Goal: Book appointment/travel/reservation

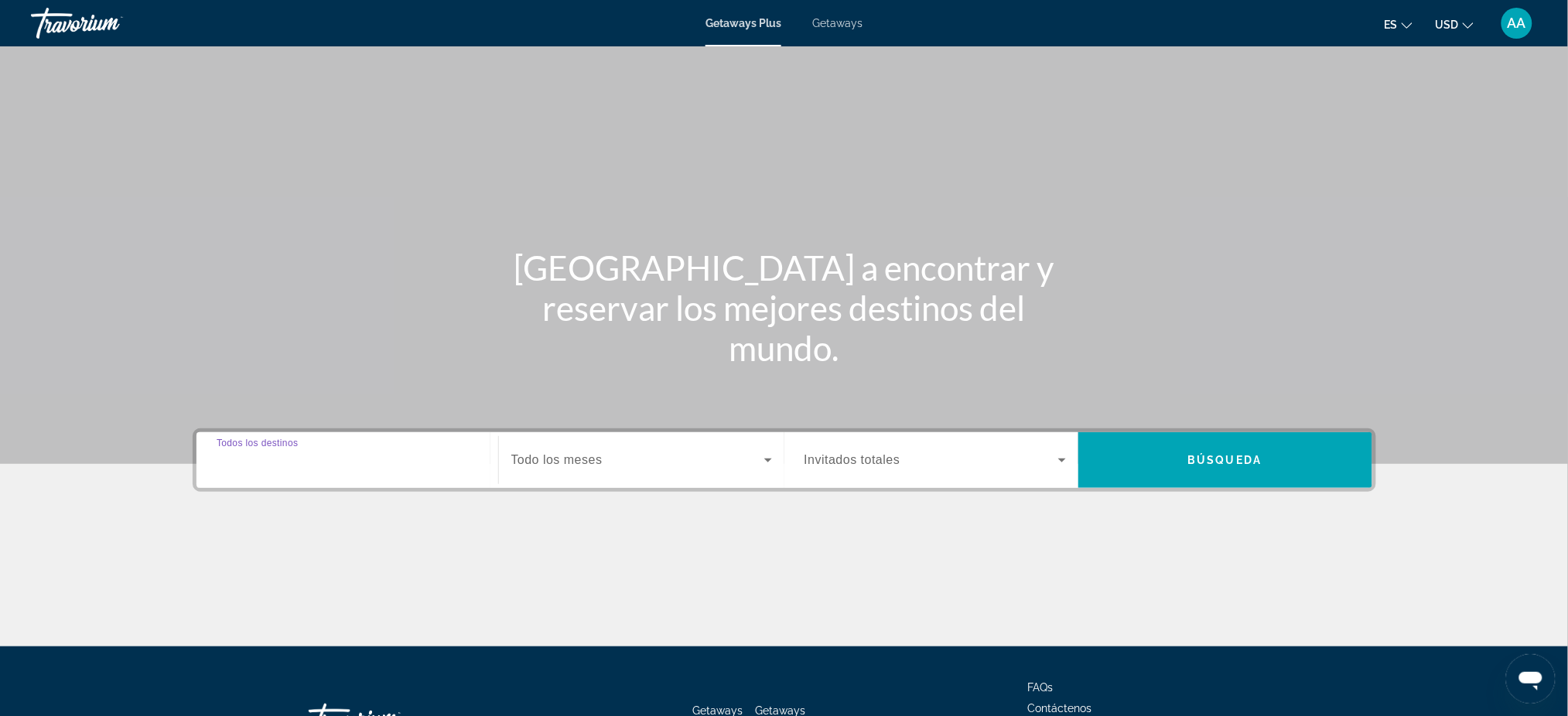
click at [334, 456] on input "Destination Todos los destinos" at bounding box center [347, 461] width 261 height 18
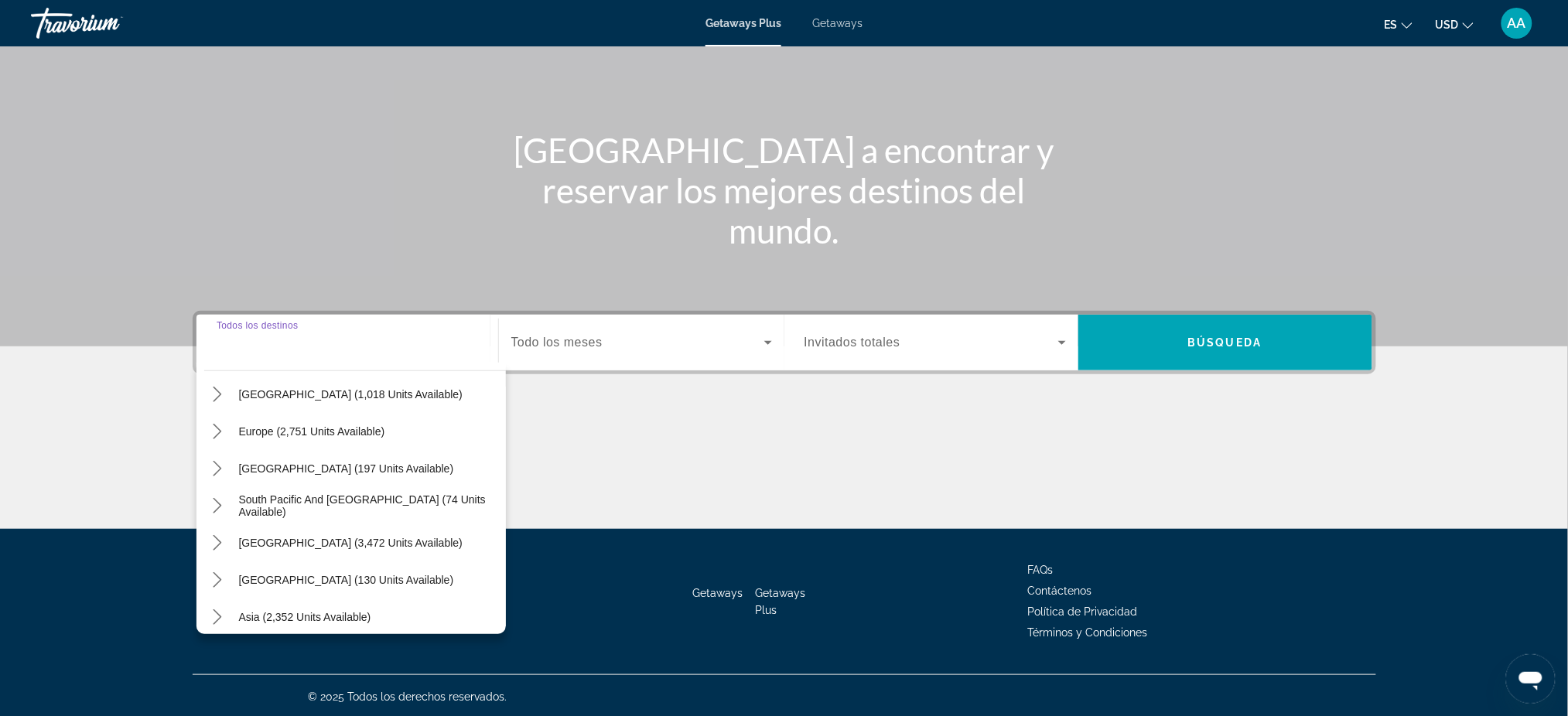
scroll to position [171, 0]
click at [221, 539] on icon "Toggle South America (3,472 units available) submenu" at bounding box center [217, 539] width 16 height 16
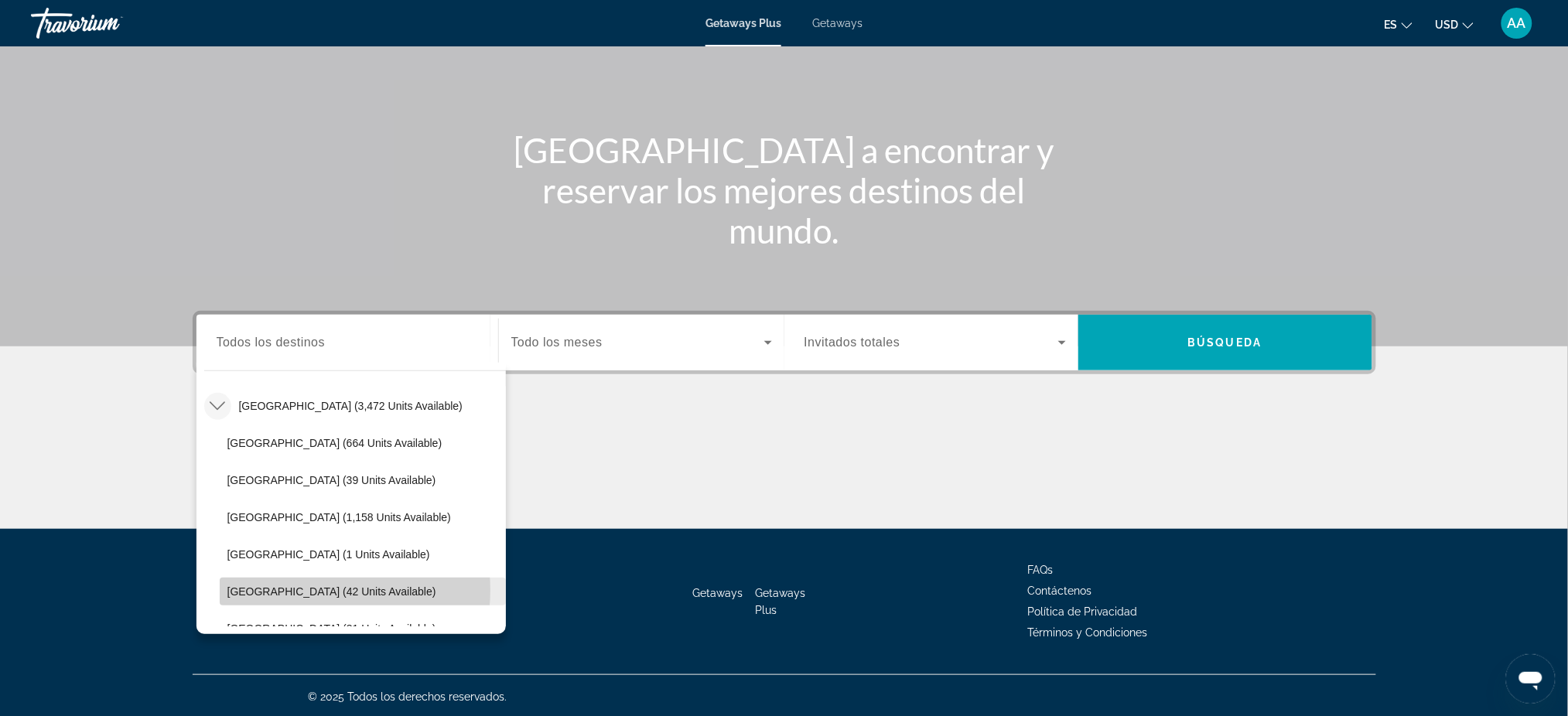
click at [325, 588] on span "[GEOGRAPHIC_DATA] (42 units available)" at bounding box center [331, 592] width 209 height 12
type input "**********"
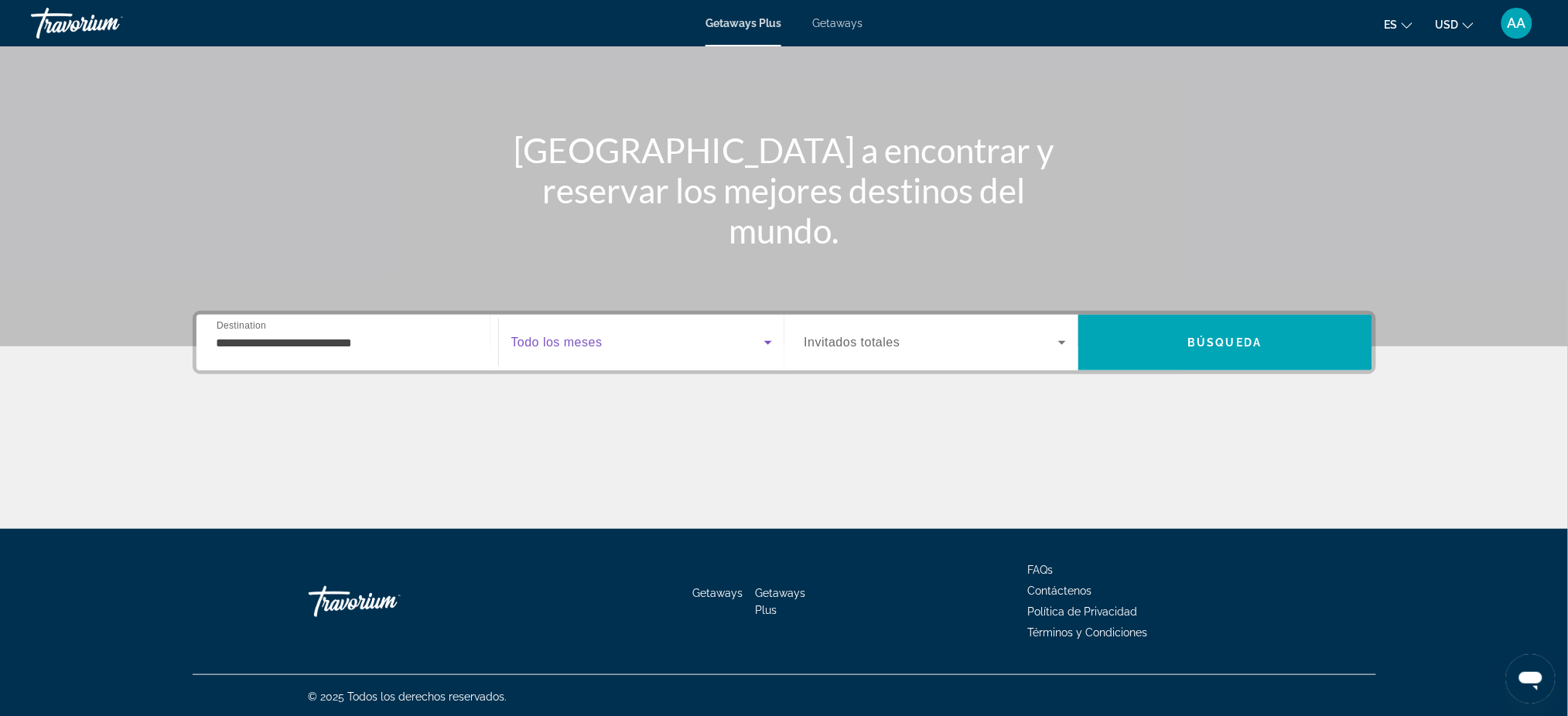
click at [615, 343] on span "Search widget" at bounding box center [637, 343] width 253 height 18
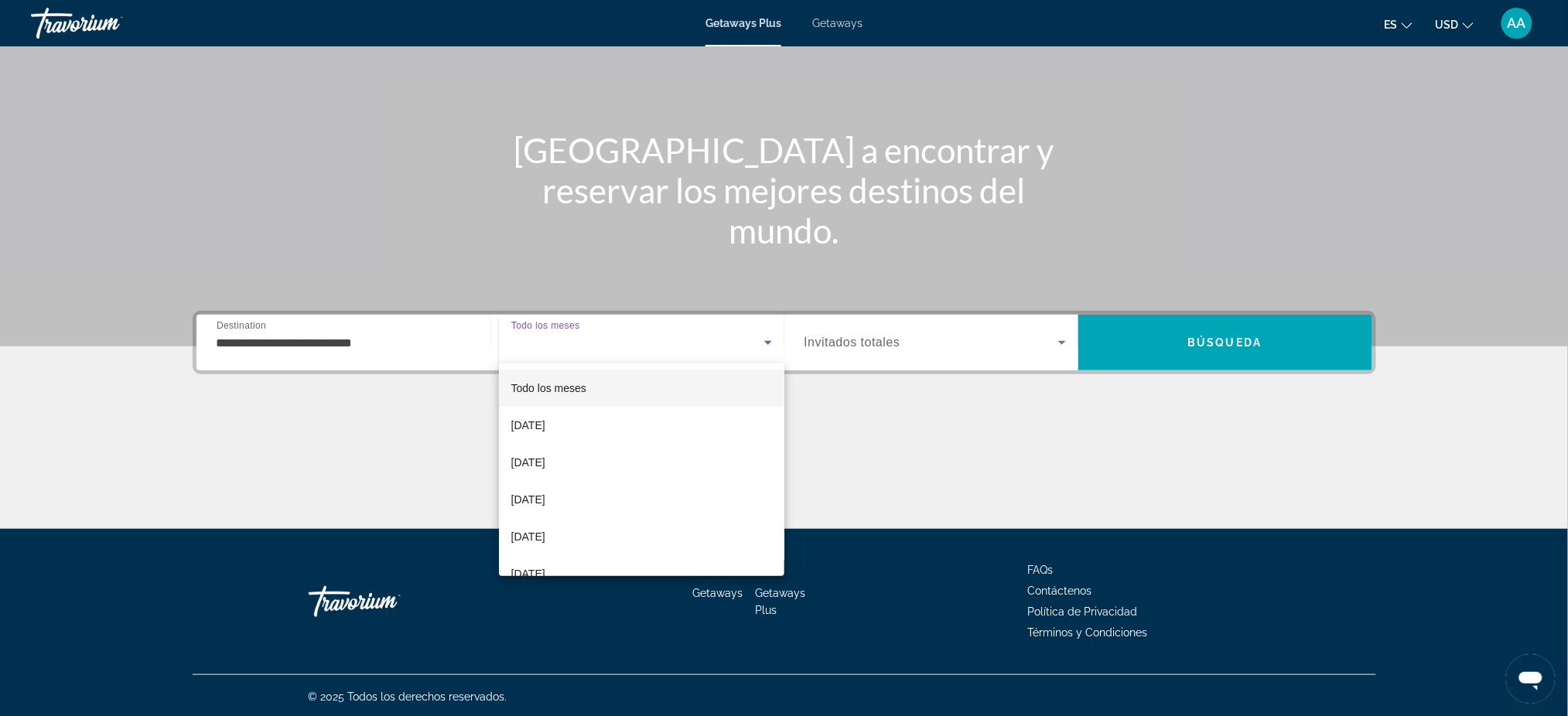
click at [575, 391] on span "Todo los meses" at bounding box center [548, 388] width 75 height 12
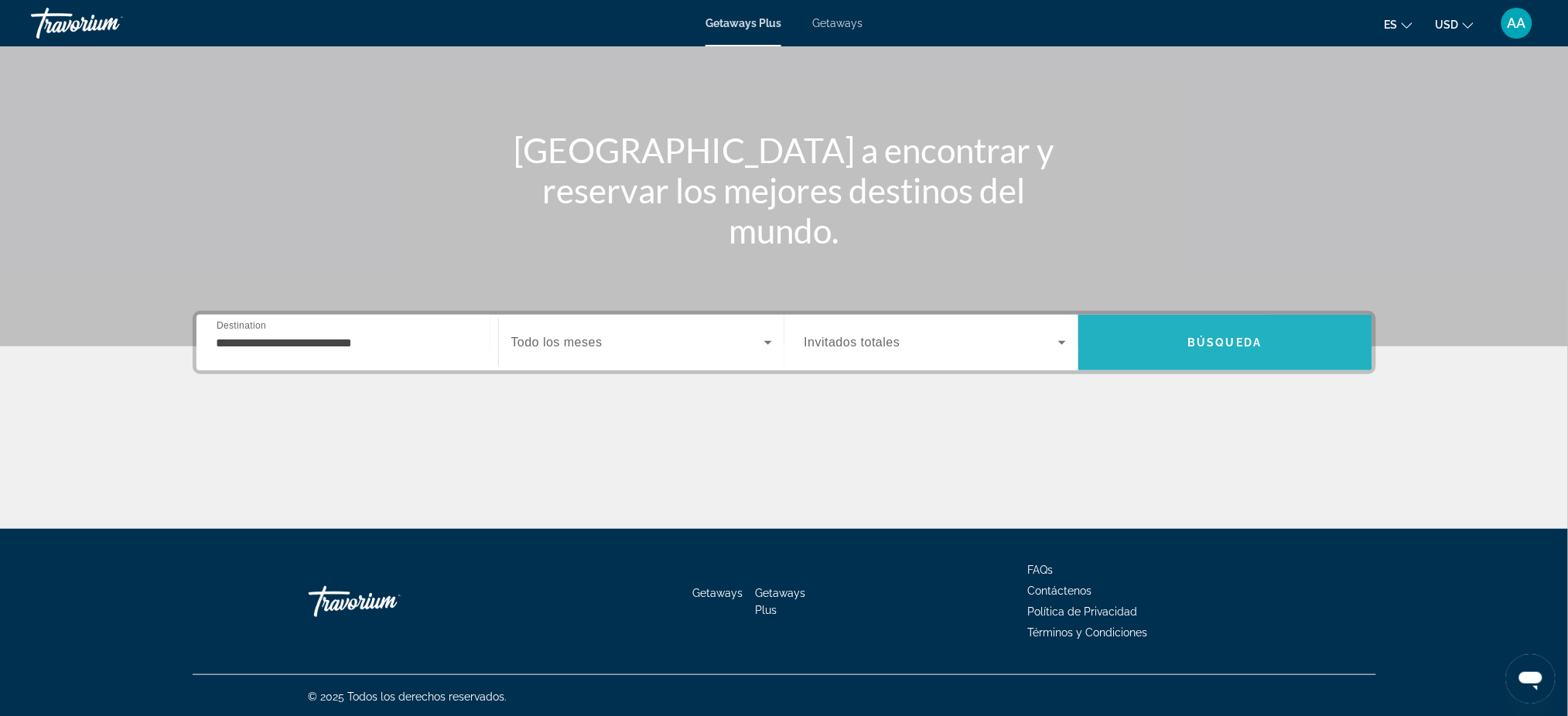
click at [1278, 360] on span "Search" at bounding box center [1225, 343] width 294 height 55
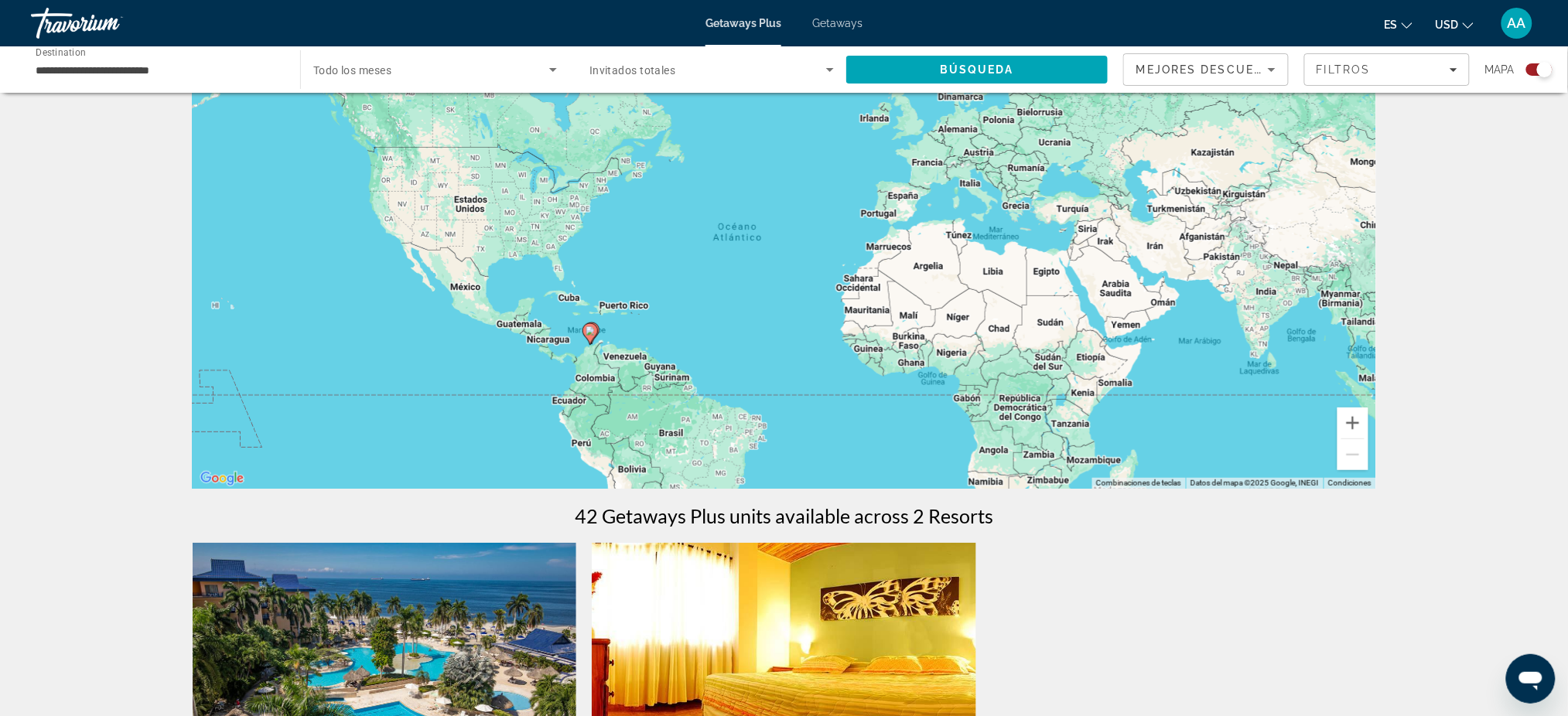
scroll to position [515, 0]
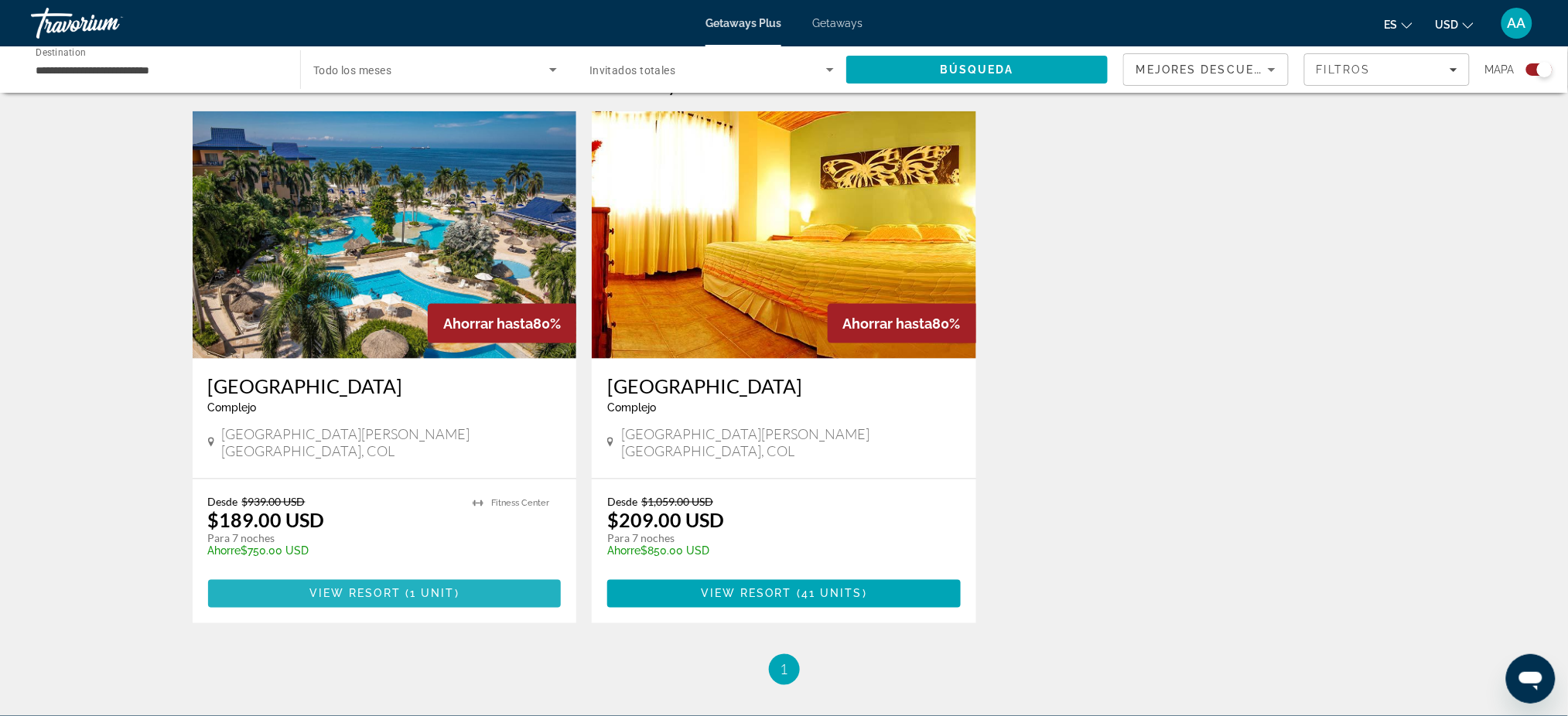
click at [392, 588] on span "View Resort" at bounding box center [355, 594] width 92 height 12
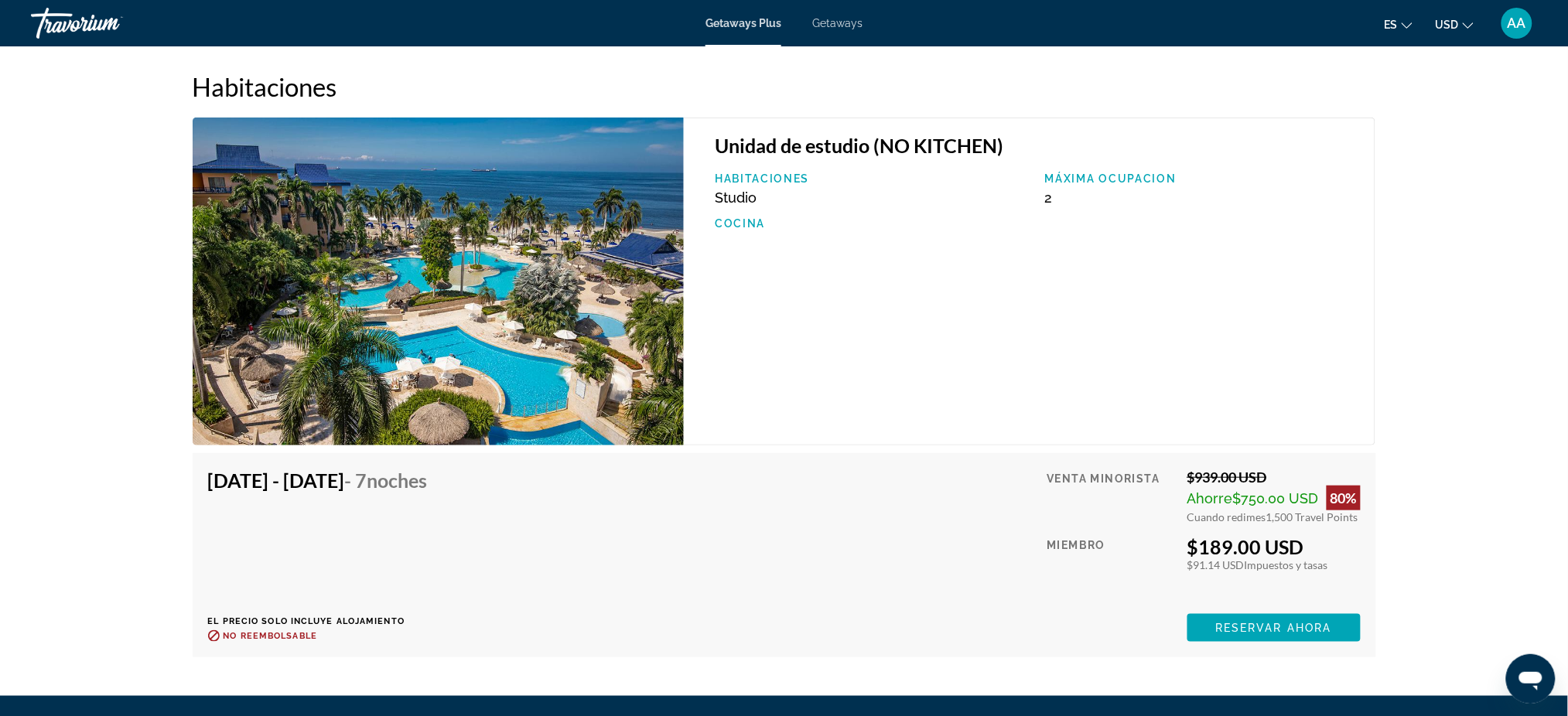
scroll to position [2362, 0]
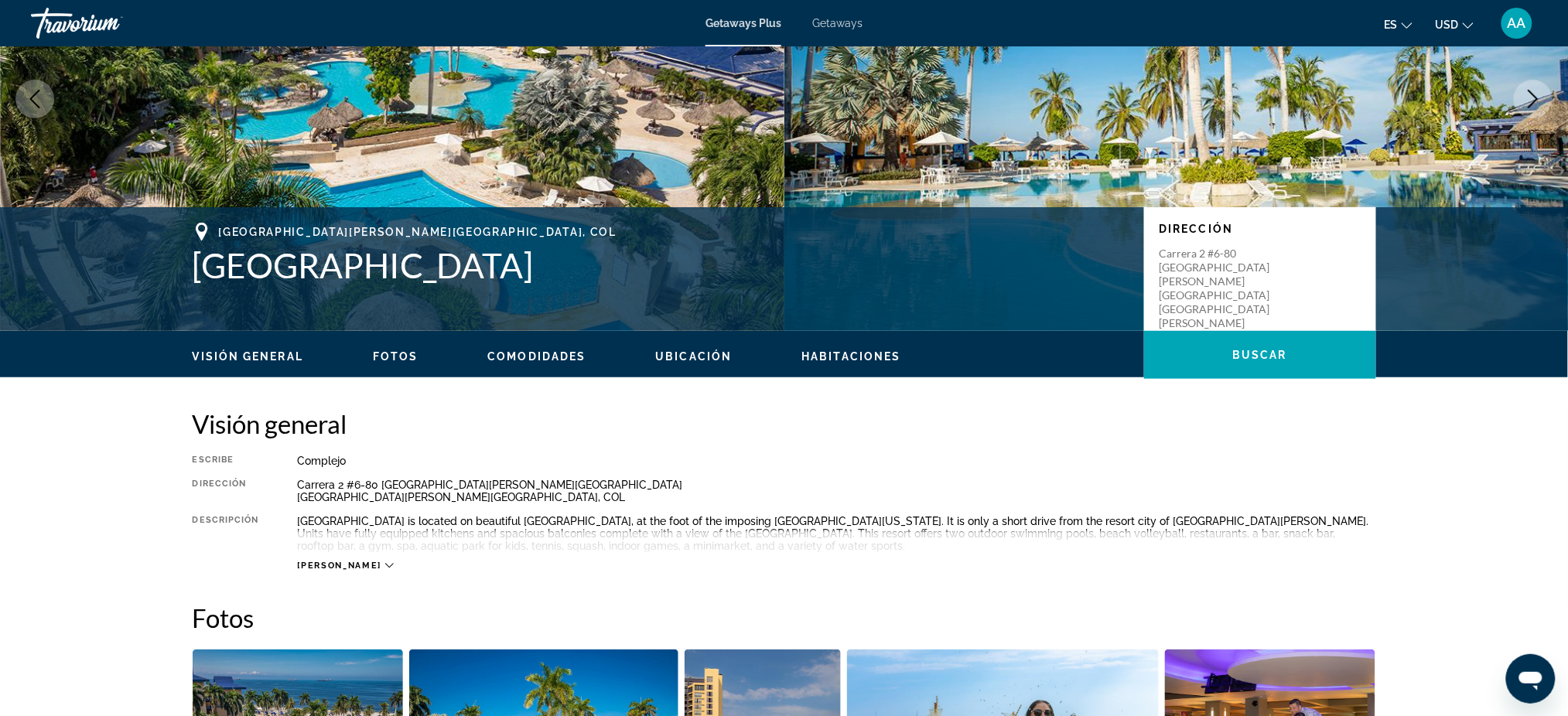
scroll to position [0, 0]
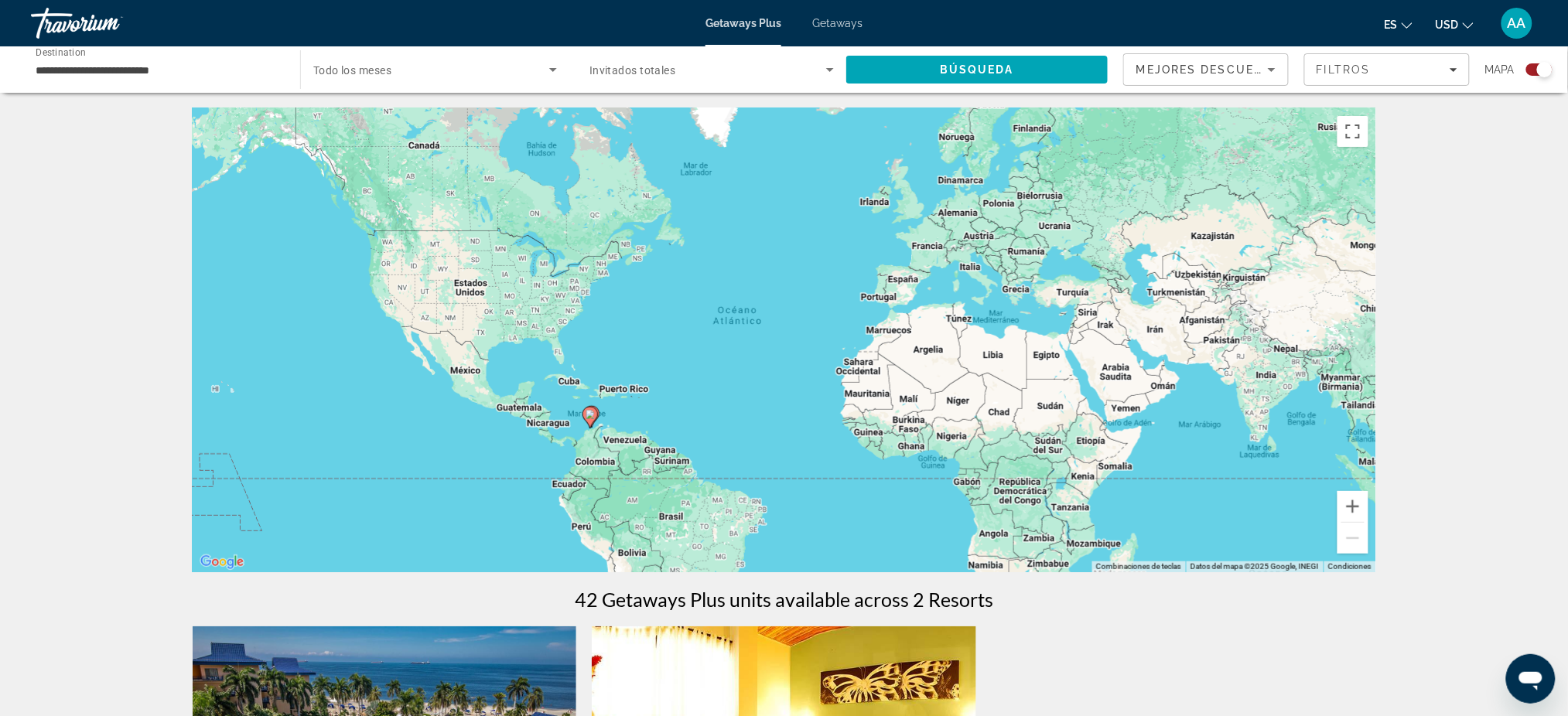
click at [162, 65] on input "**********" at bounding box center [158, 70] width 245 height 18
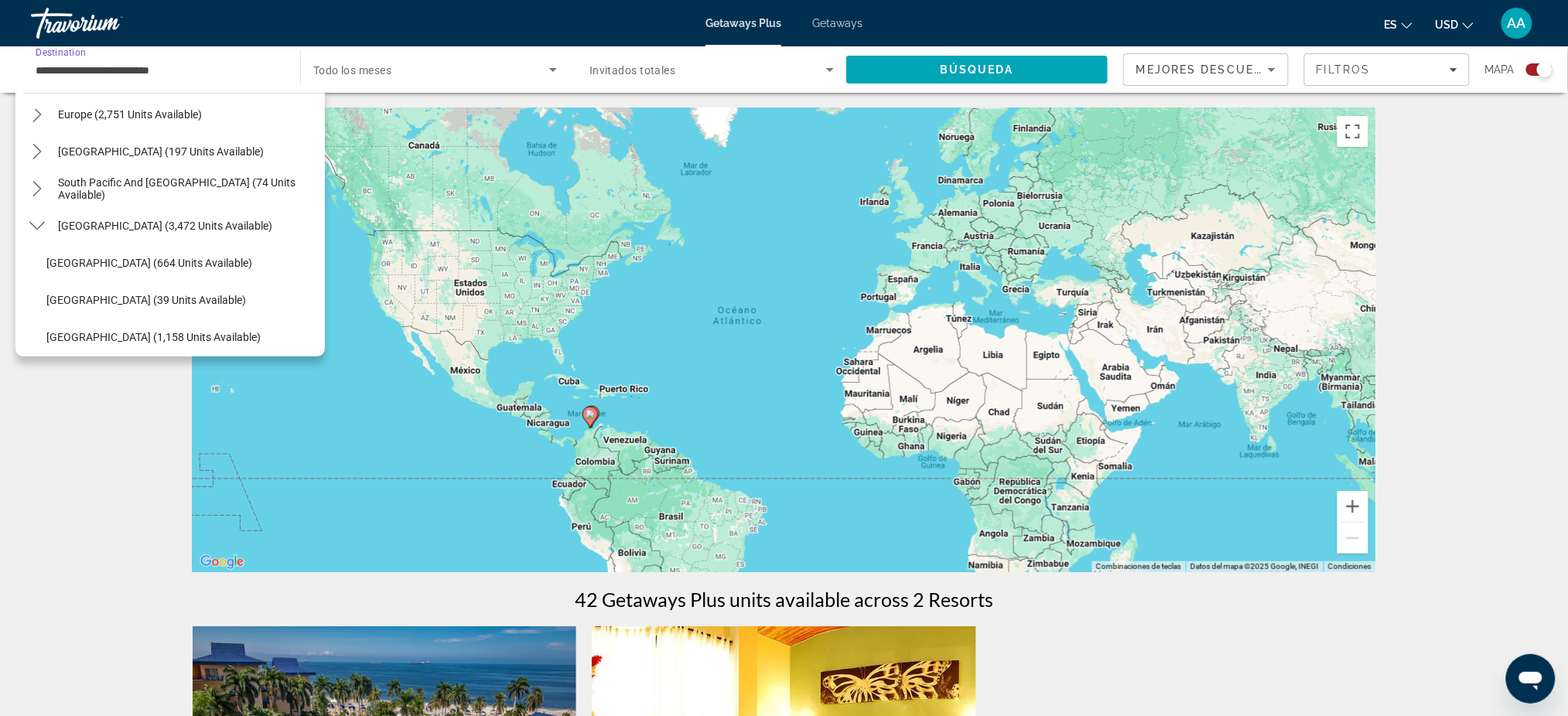
scroll to position [203, 0]
click at [34, 233] on icon "Toggle South America (3,472 units available) submenu" at bounding box center [37, 230] width 16 height 16
click at [35, 262] on icon "Toggle Central America (130 units available) submenu" at bounding box center [37, 267] width 9 height 16
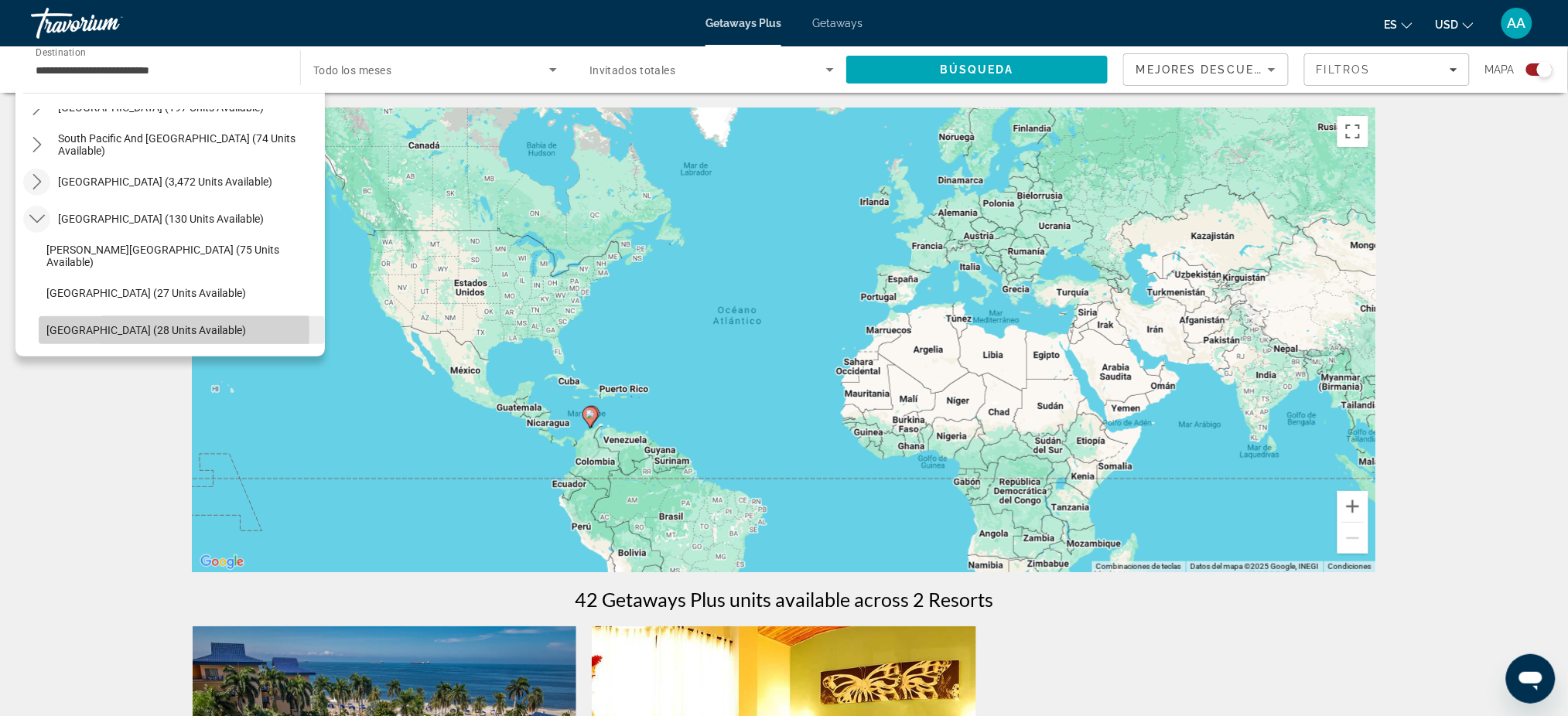
click at [107, 330] on span "[GEOGRAPHIC_DATA] (28 units available)" at bounding box center [146, 330] width 200 height 12
type input "**********"
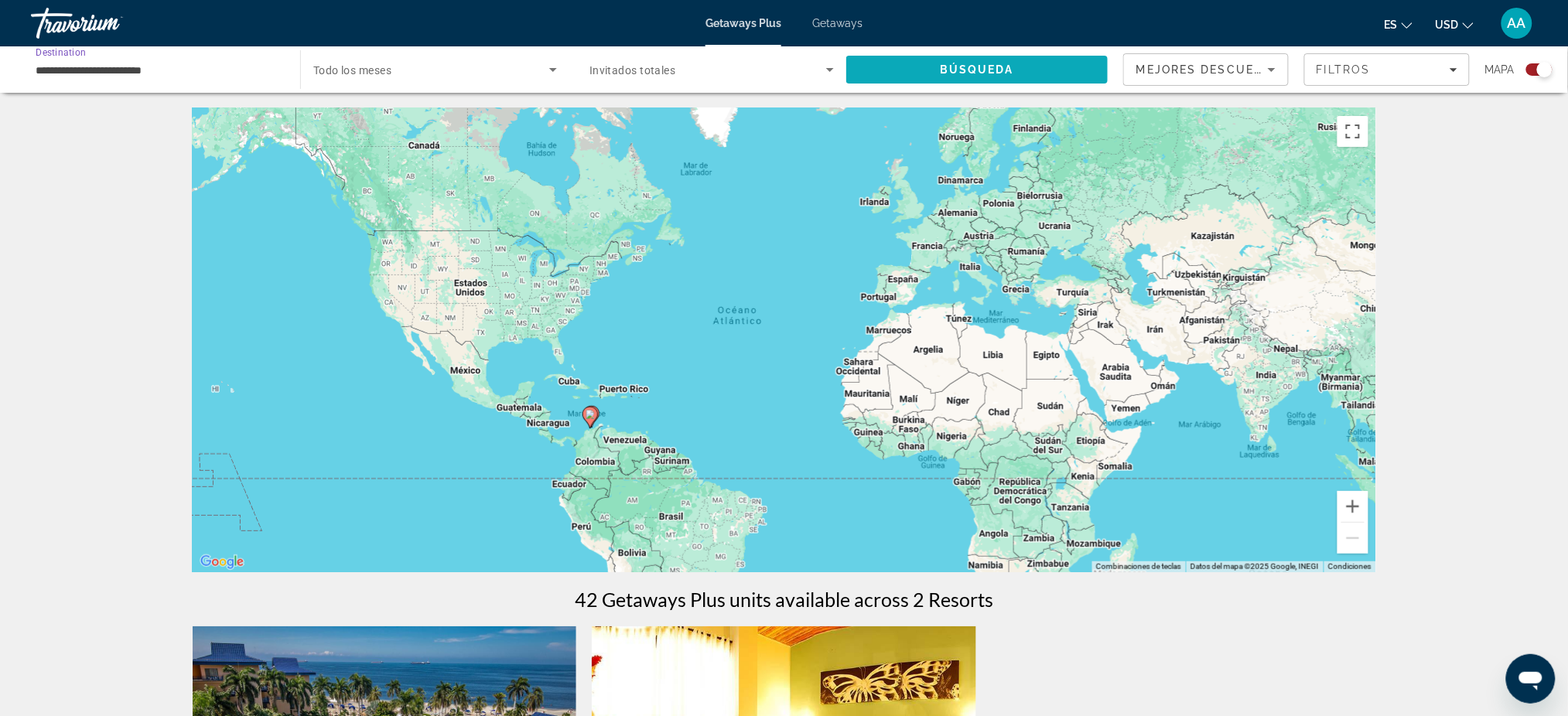
click at [996, 67] on span "Búsqueda" at bounding box center [976, 70] width 74 height 12
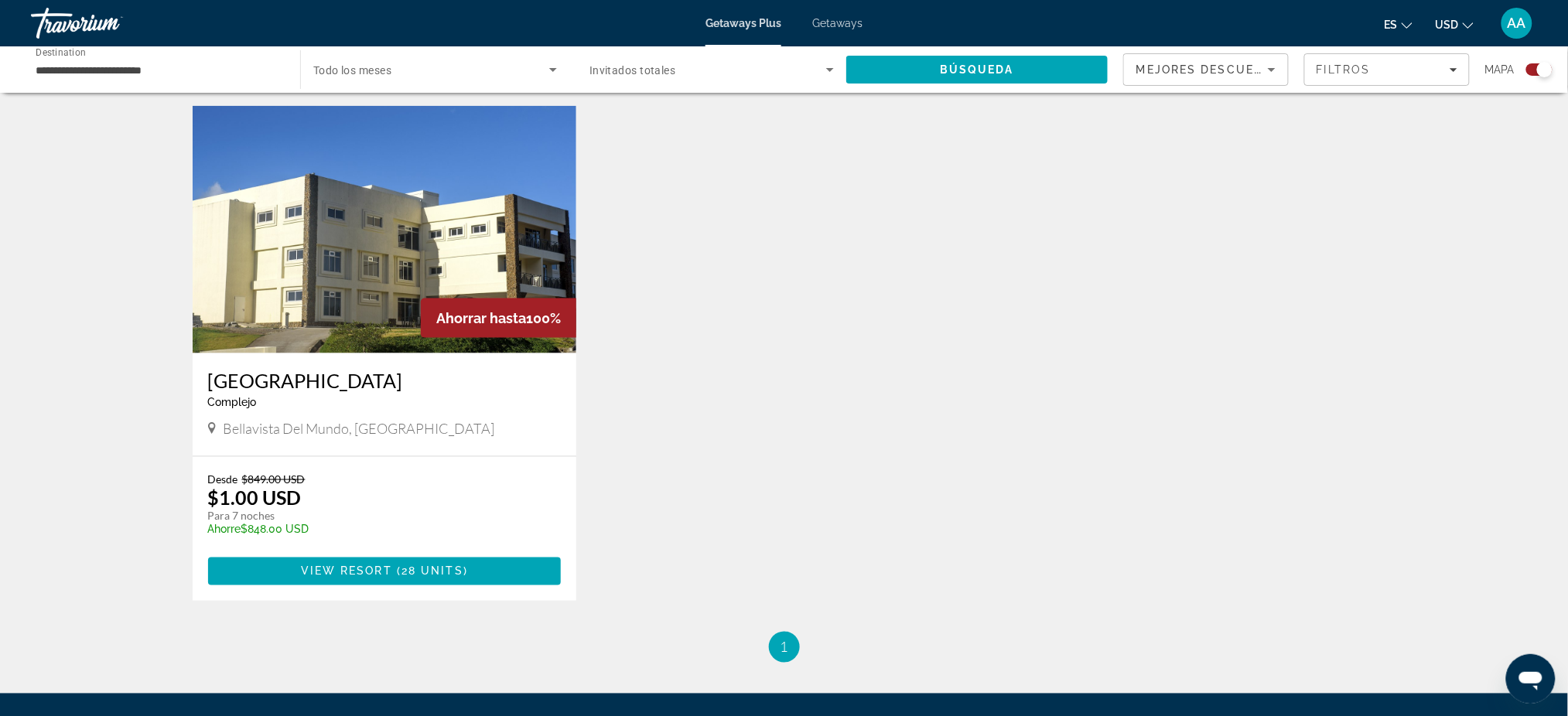
scroll to position [515, 0]
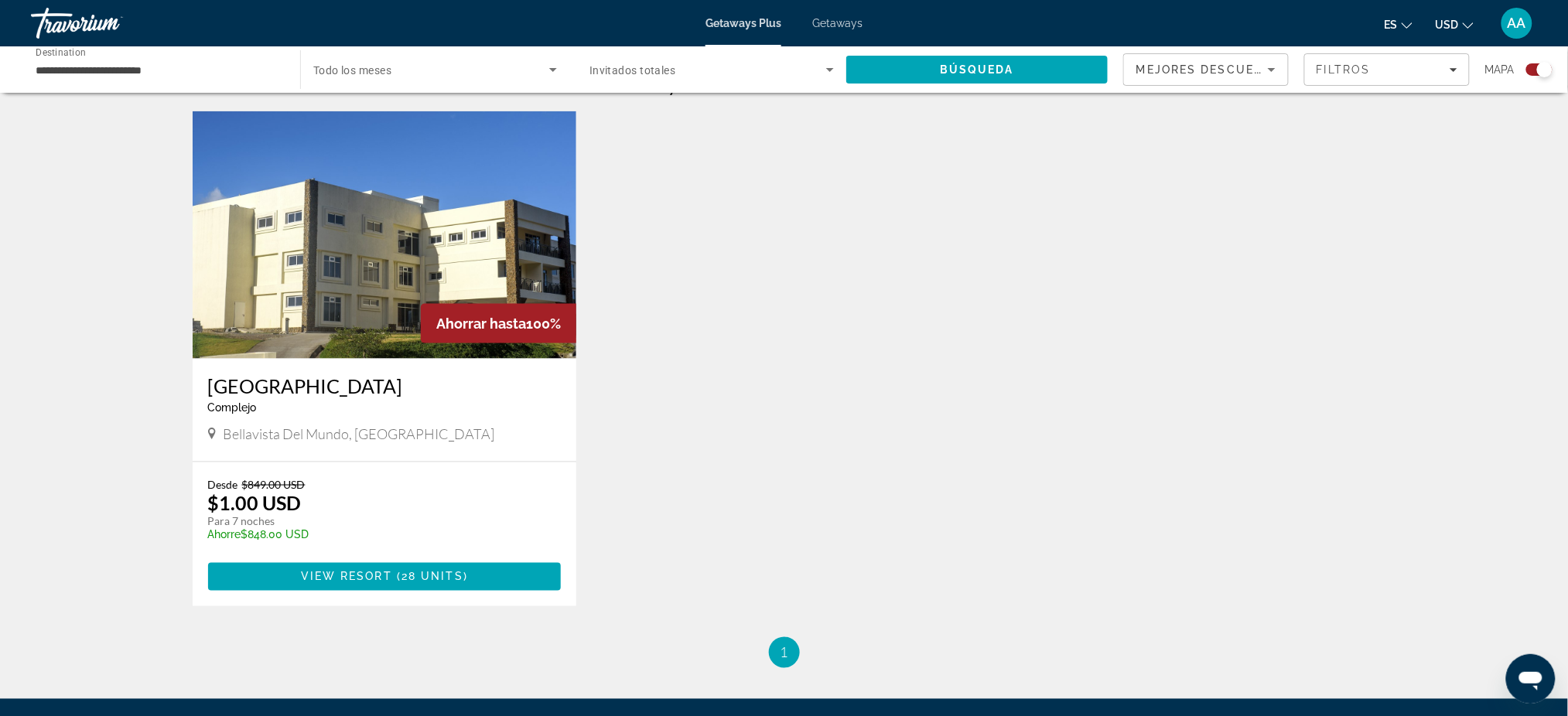
click at [374, 266] on img "Main content" at bounding box center [385, 234] width 385 height 247
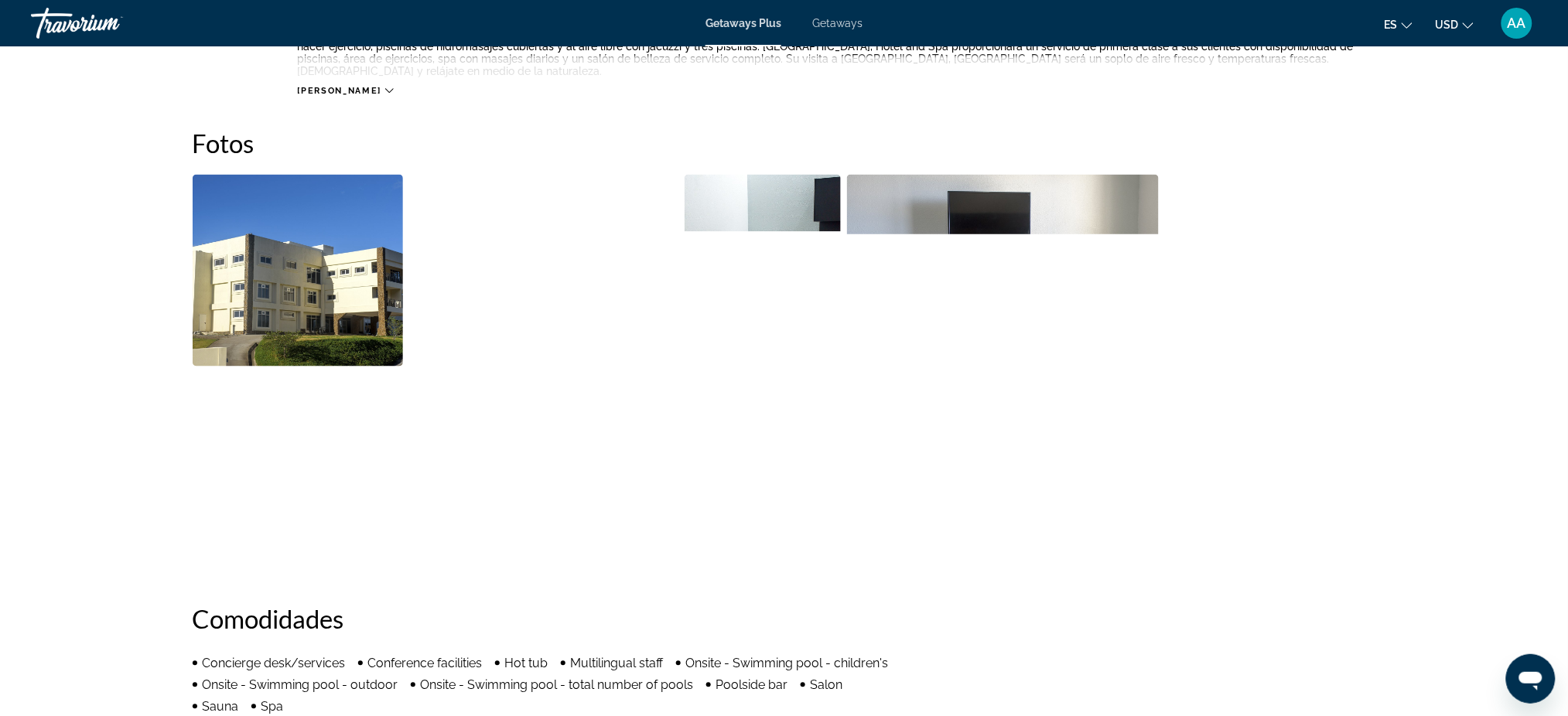
scroll to position [687, 0]
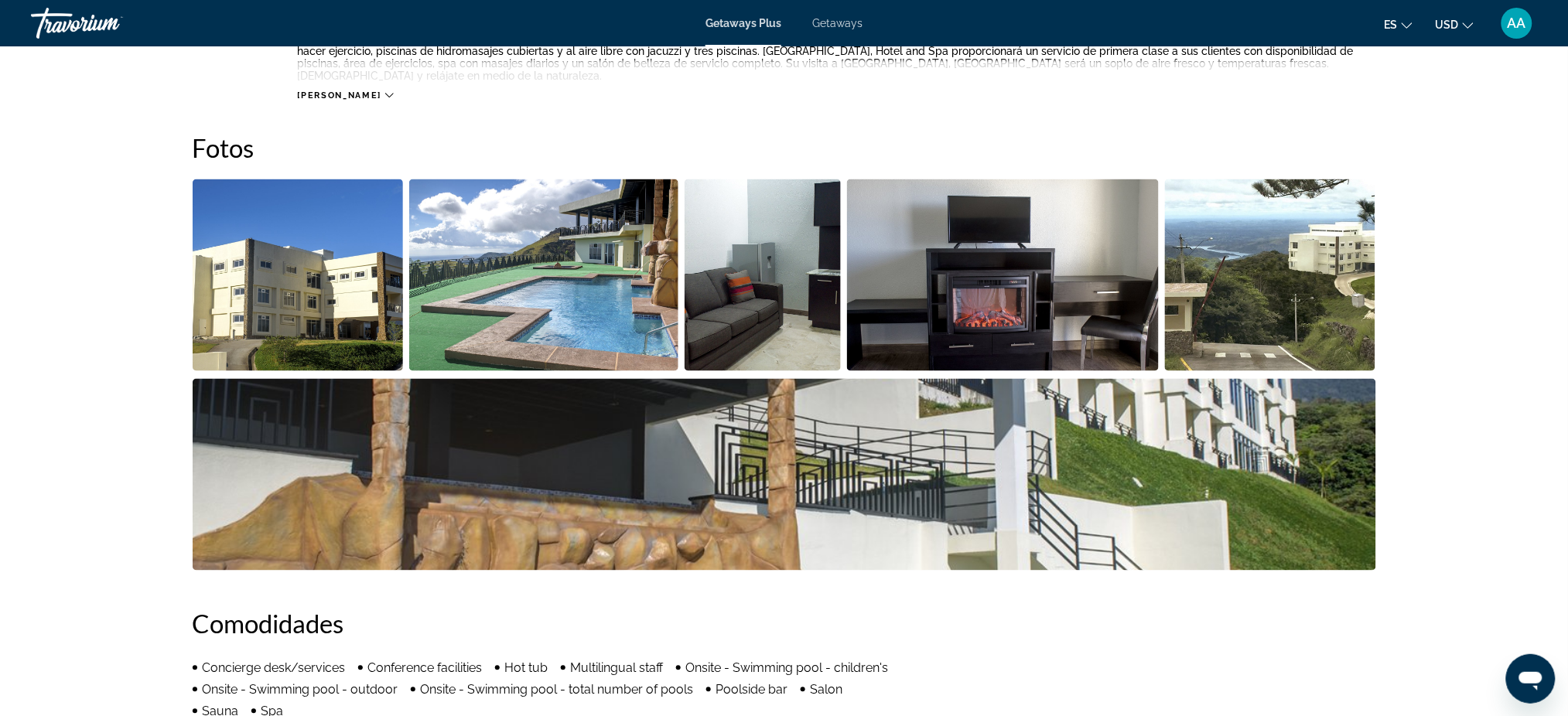
click at [272, 294] on img "Open full-screen image slider" at bounding box center [298, 276] width 211 height 192
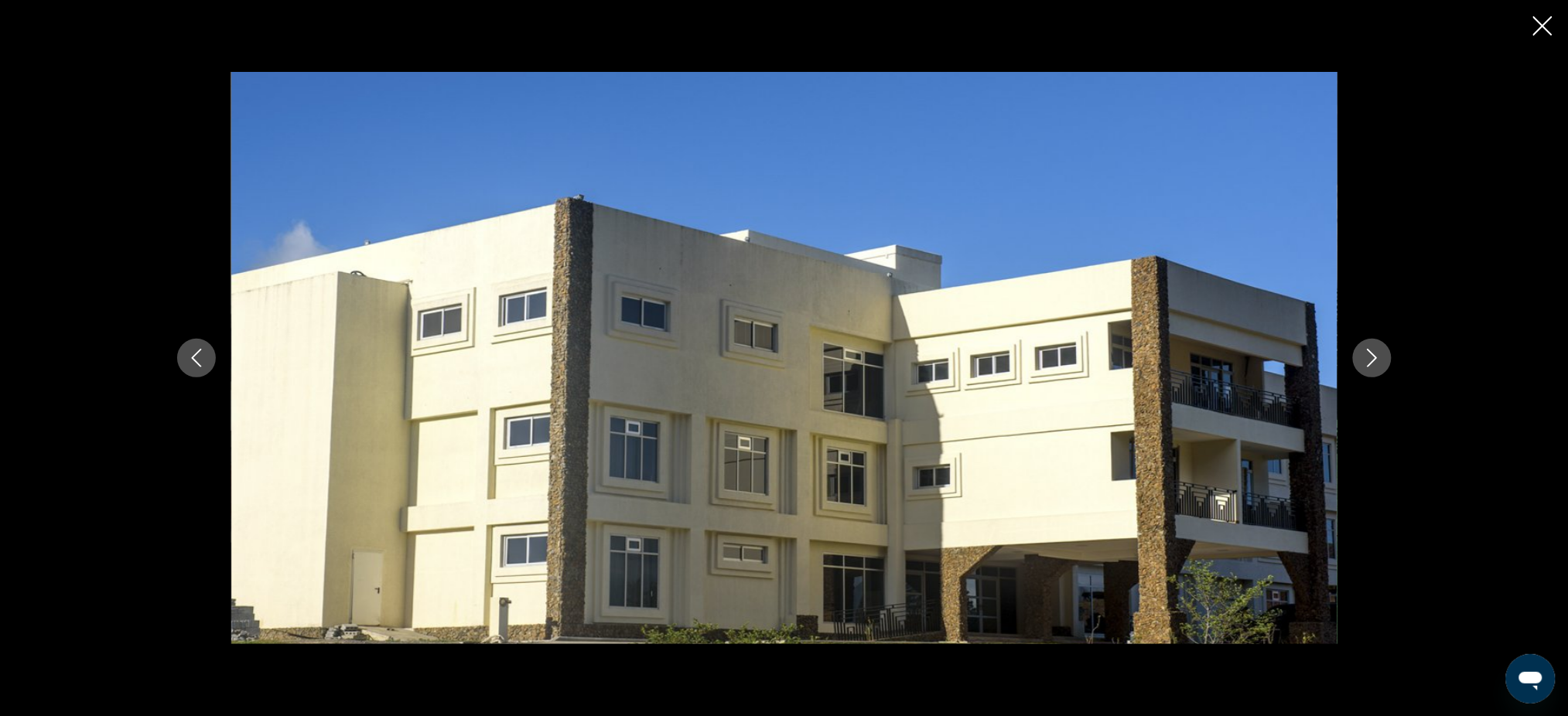
scroll to position [728, 0]
click at [1395, 359] on div "prev next" at bounding box center [784, 358] width 1245 height 573
click at [1381, 358] on button "Next image" at bounding box center [1372, 358] width 39 height 39
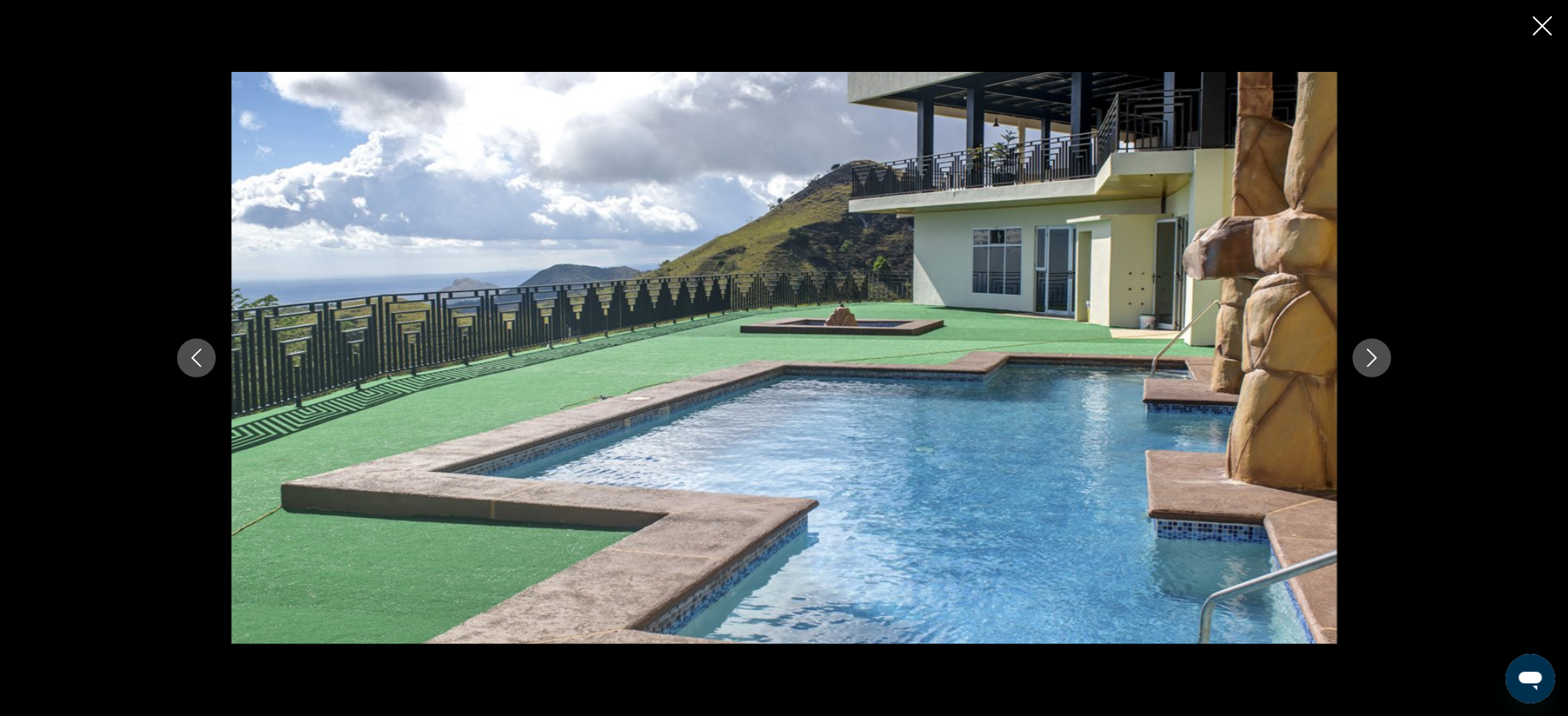
click at [1378, 352] on icon "Next image" at bounding box center [1372, 358] width 18 height 18
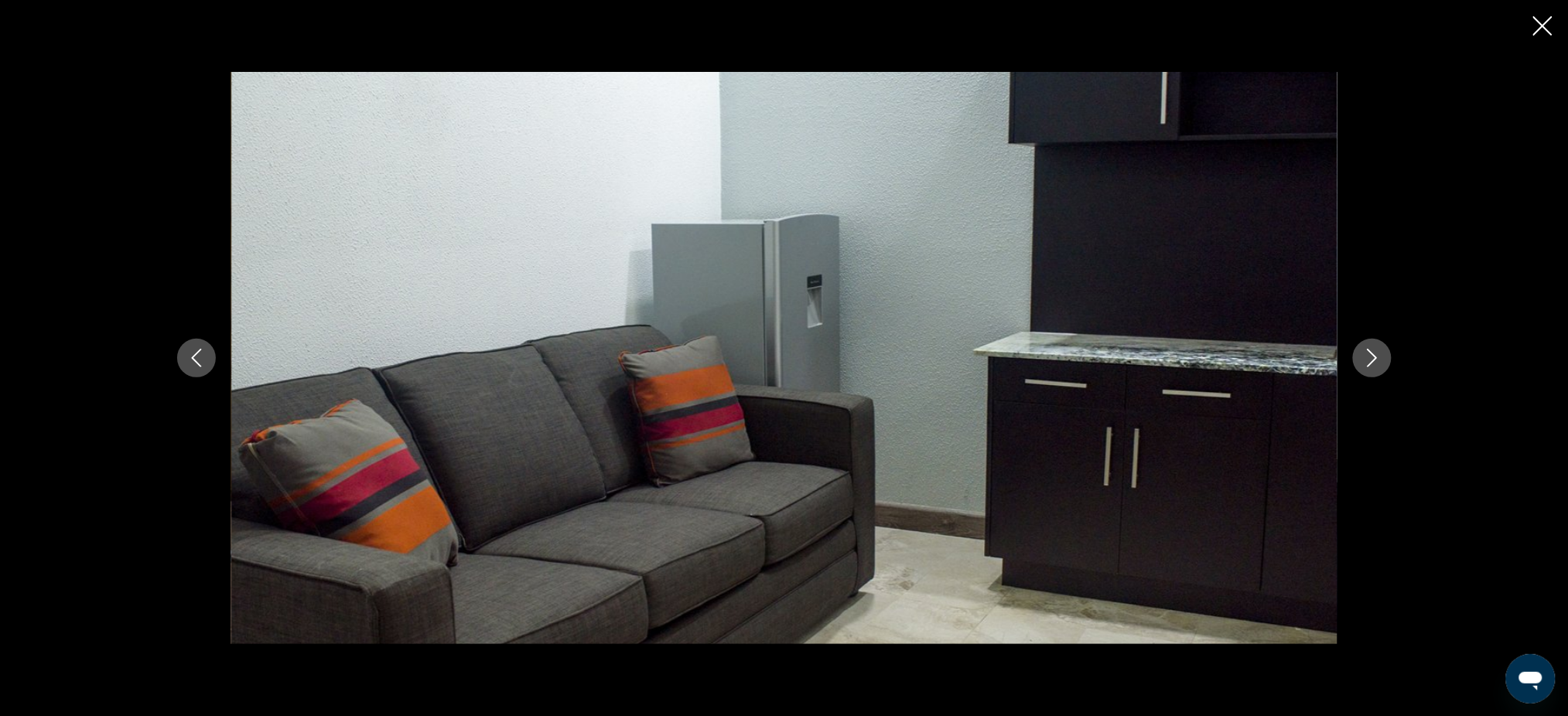
click at [1378, 352] on icon "Next image" at bounding box center [1372, 358] width 18 height 18
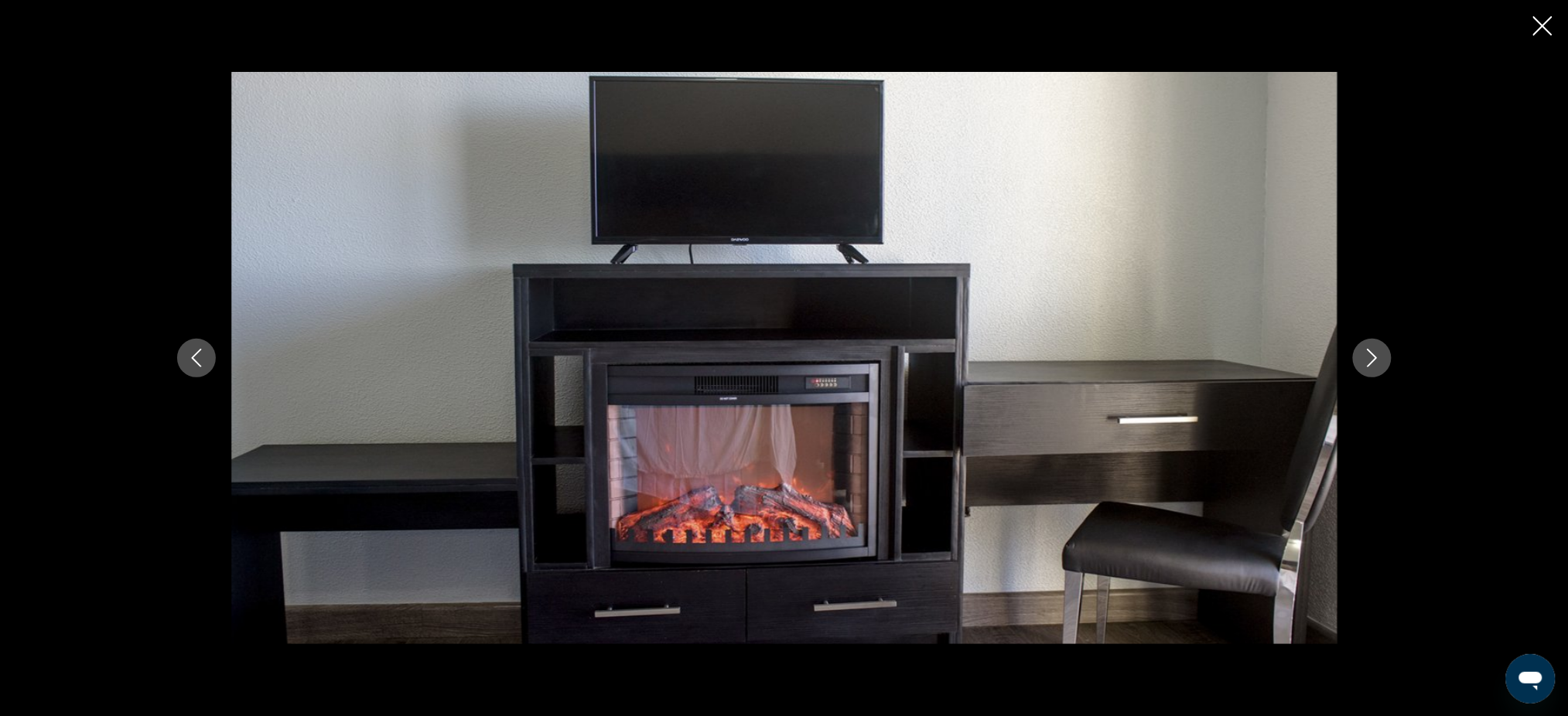
click at [1378, 351] on icon "Next image" at bounding box center [1372, 358] width 18 height 18
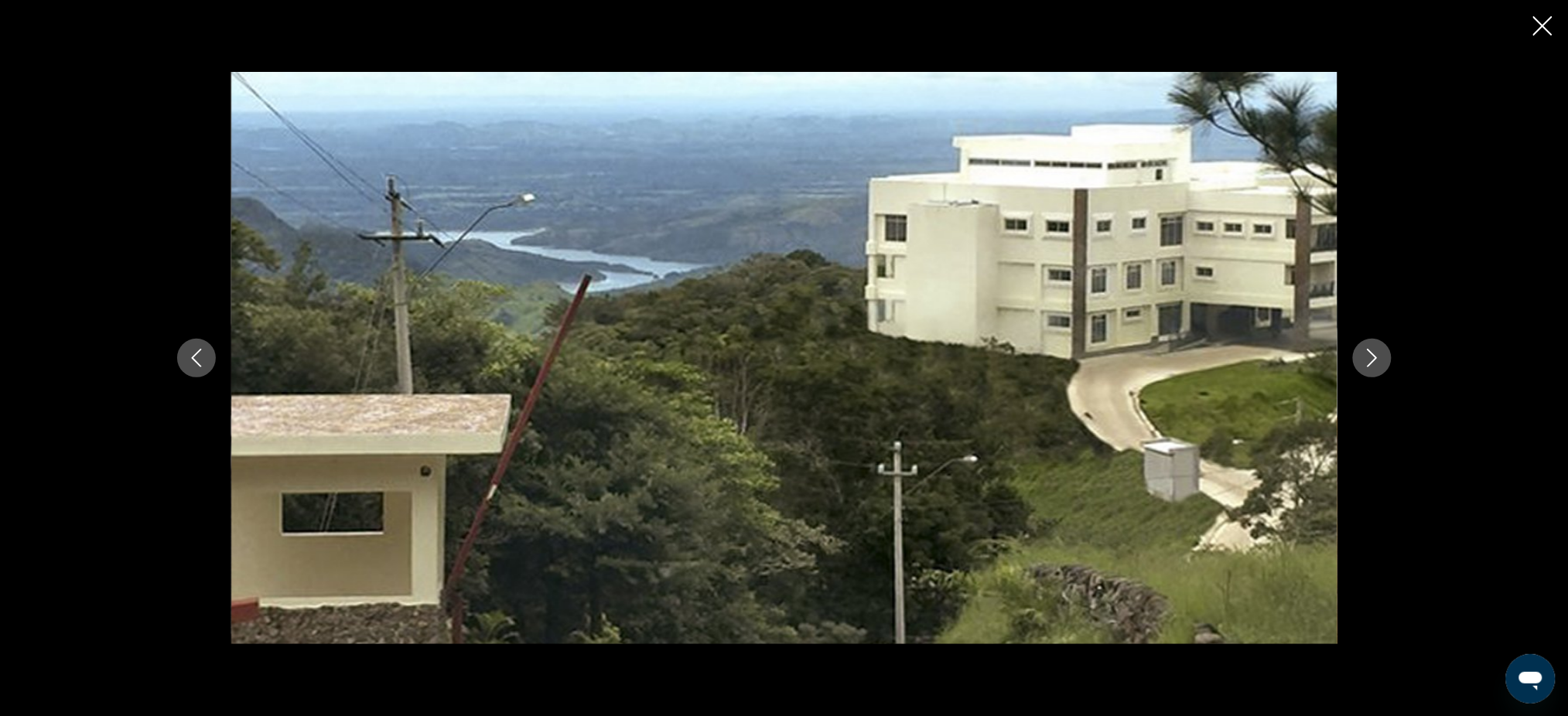
click at [1377, 350] on icon "Next image" at bounding box center [1372, 358] width 18 height 18
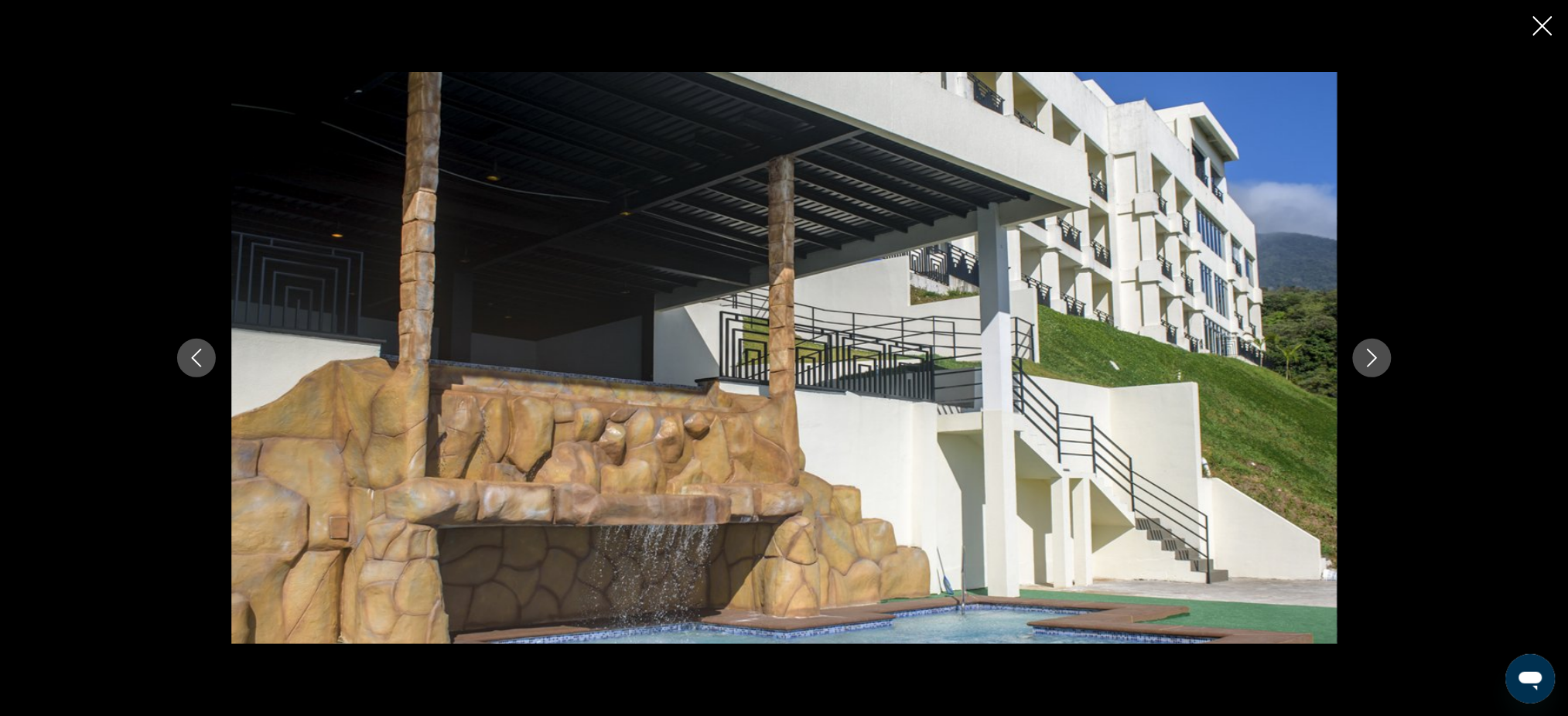
click at [1377, 350] on icon "Next image" at bounding box center [1372, 358] width 18 height 18
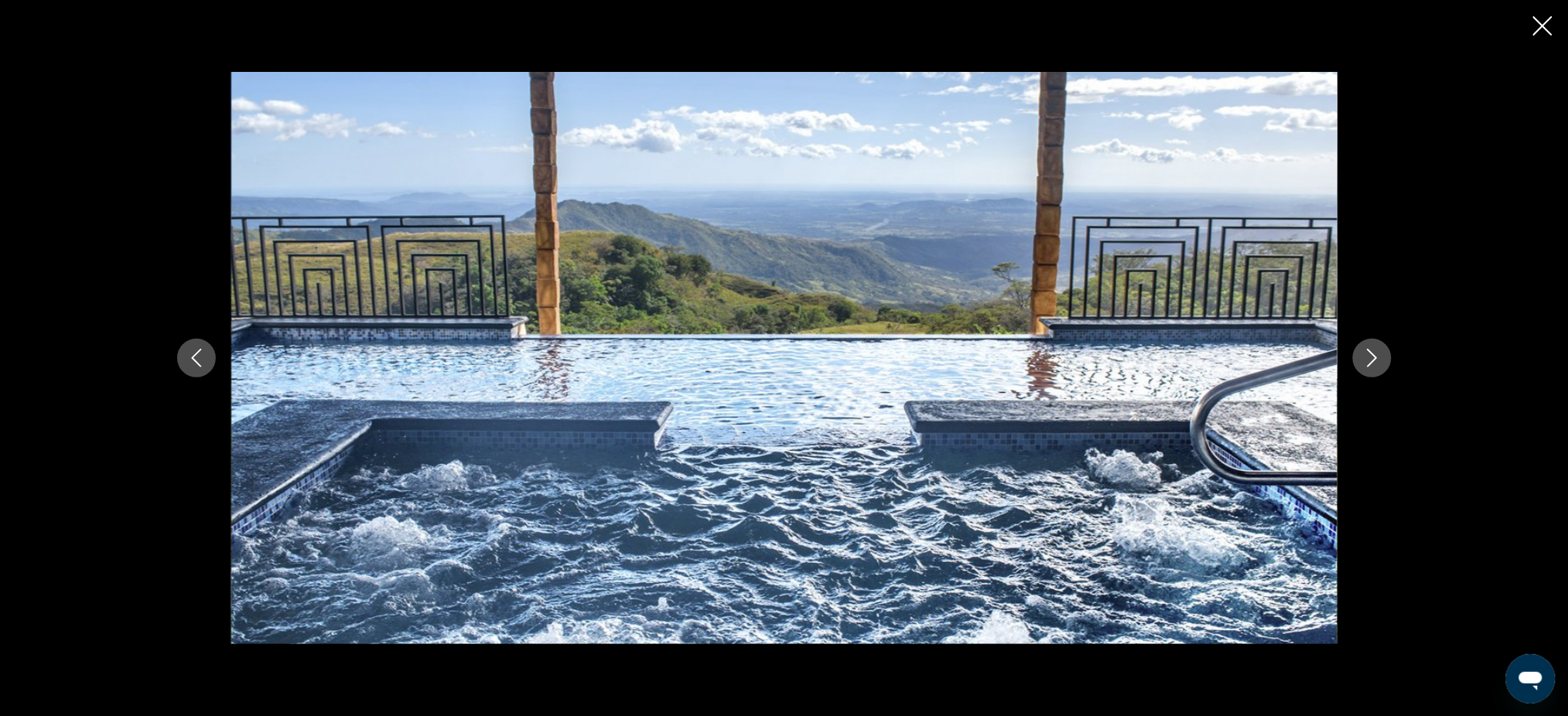
click at [1377, 349] on icon "Next image" at bounding box center [1372, 358] width 18 height 18
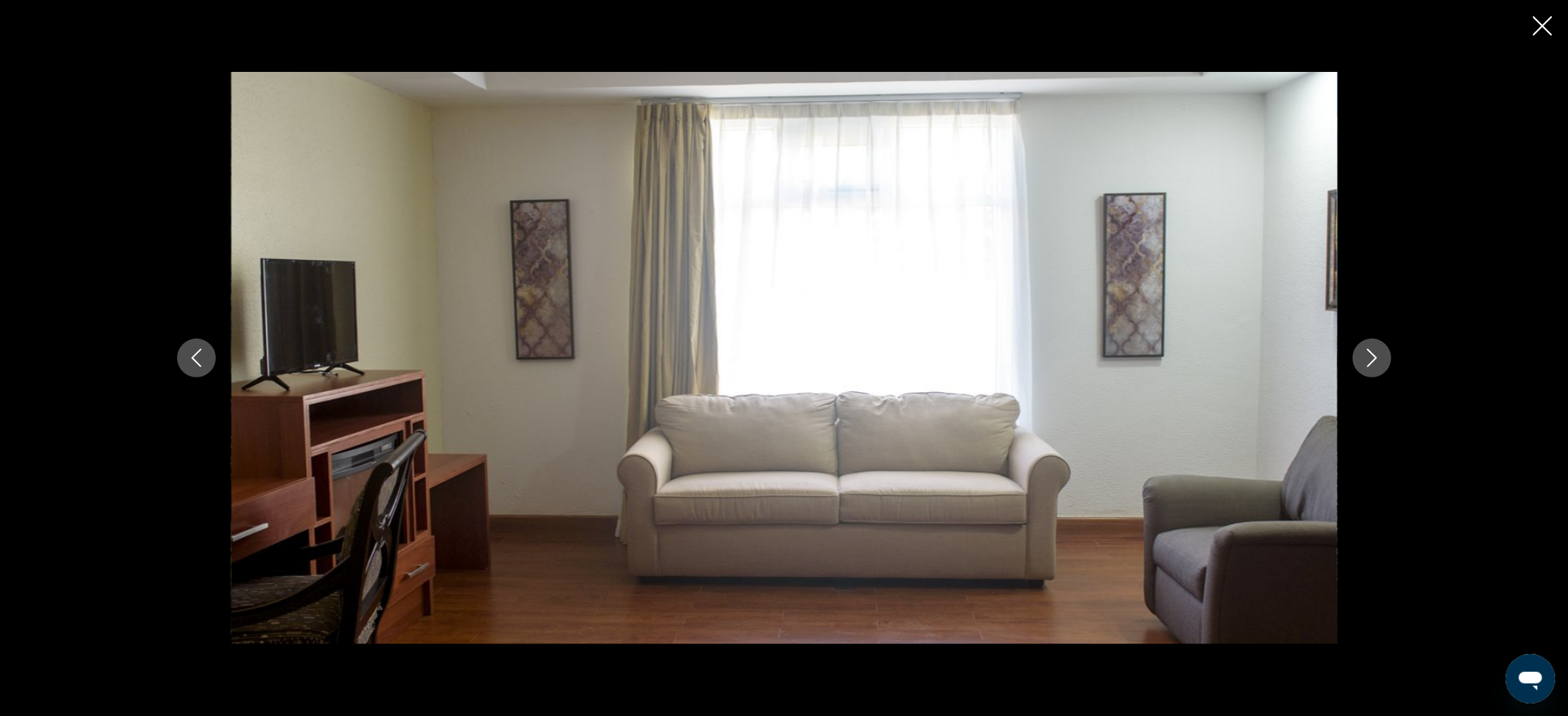
click at [199, 354] on icon "Previous image" at bounding box center [196, 358] width 18 height 18
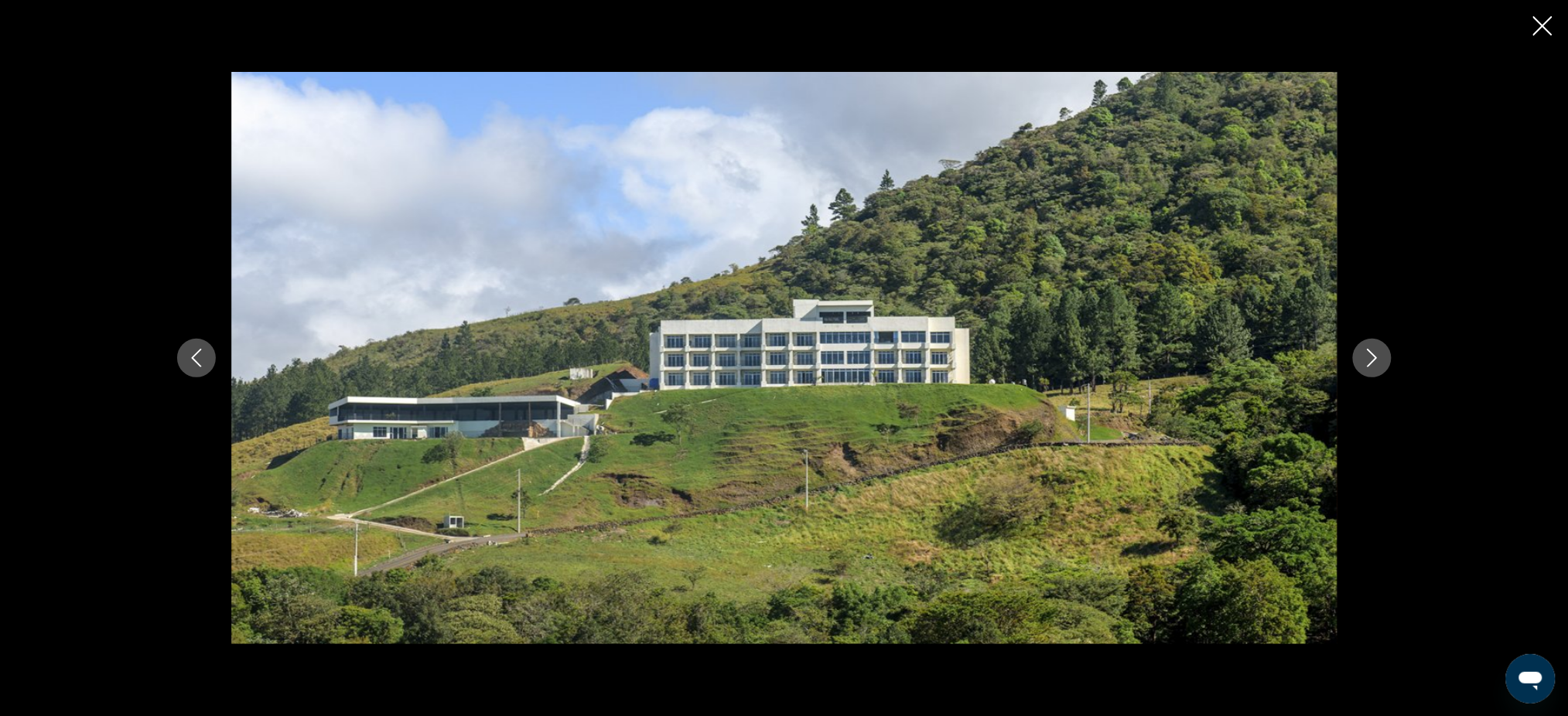
click at [202, 360] on icon "Previous image" at bounding box center [196, 358] width 18 height 18
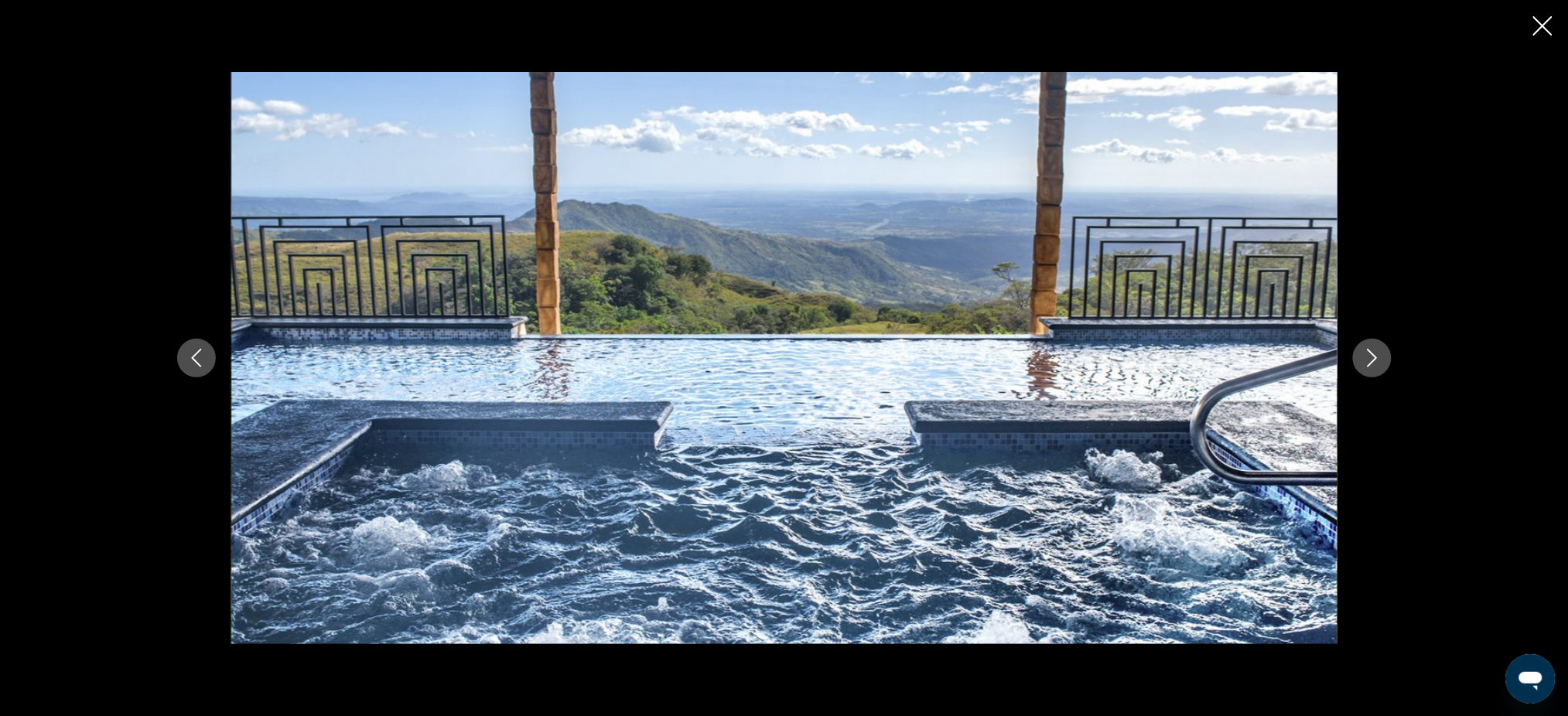
click at [1540, 26] on icon "Close slideshow" at bounding box center [1542, 26] width 19 height 19
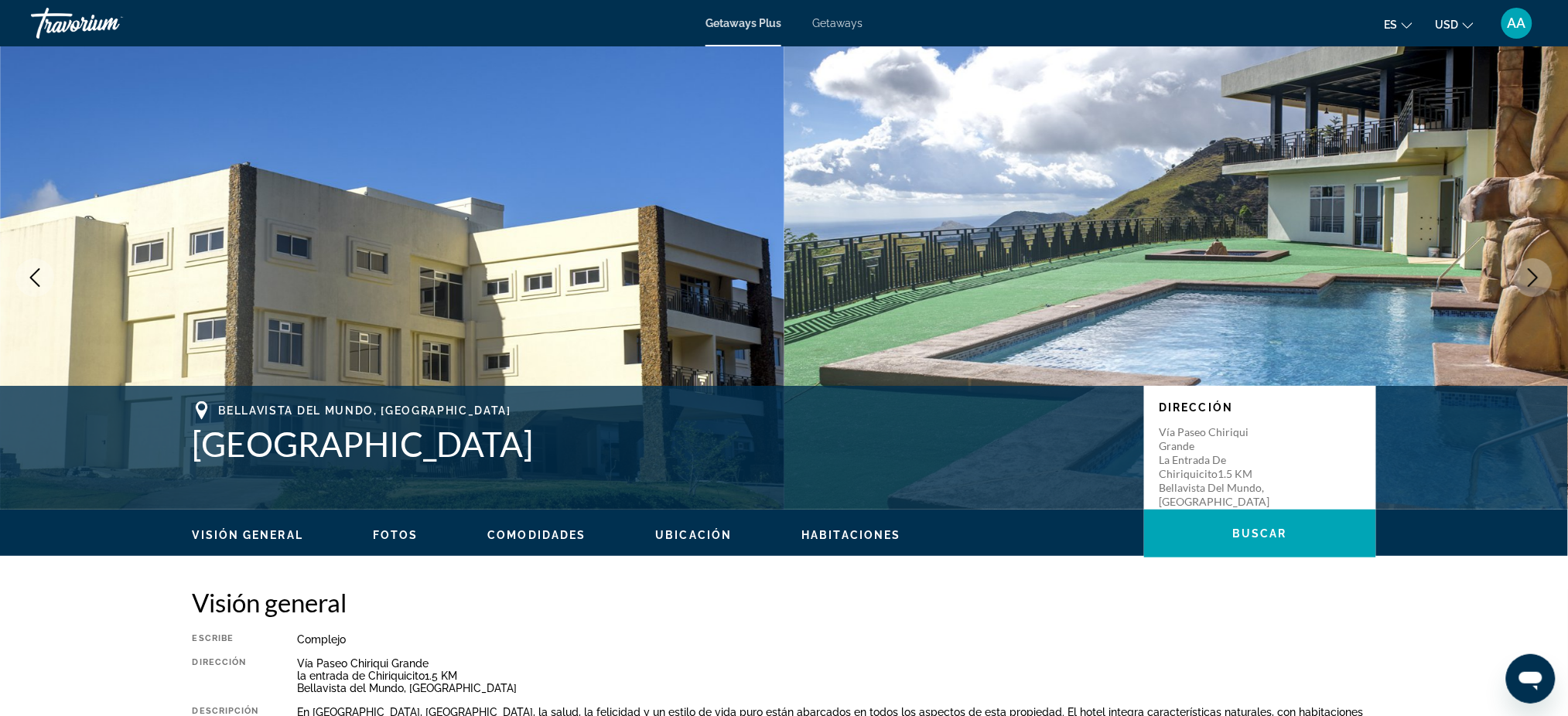
scroll to position [0, 0]
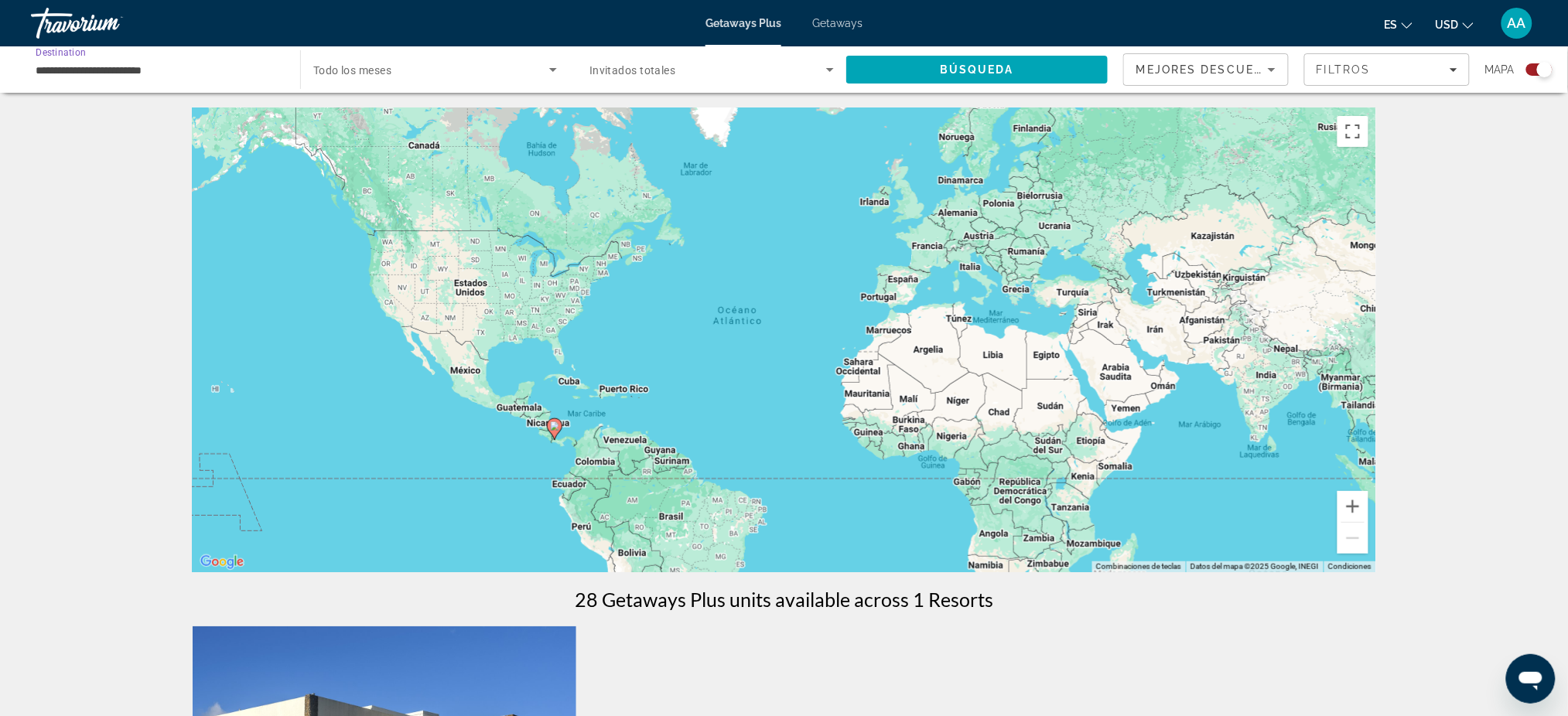
click at [232, 69] on input "**********" at bounding box center [158, 70] width 245 height 18
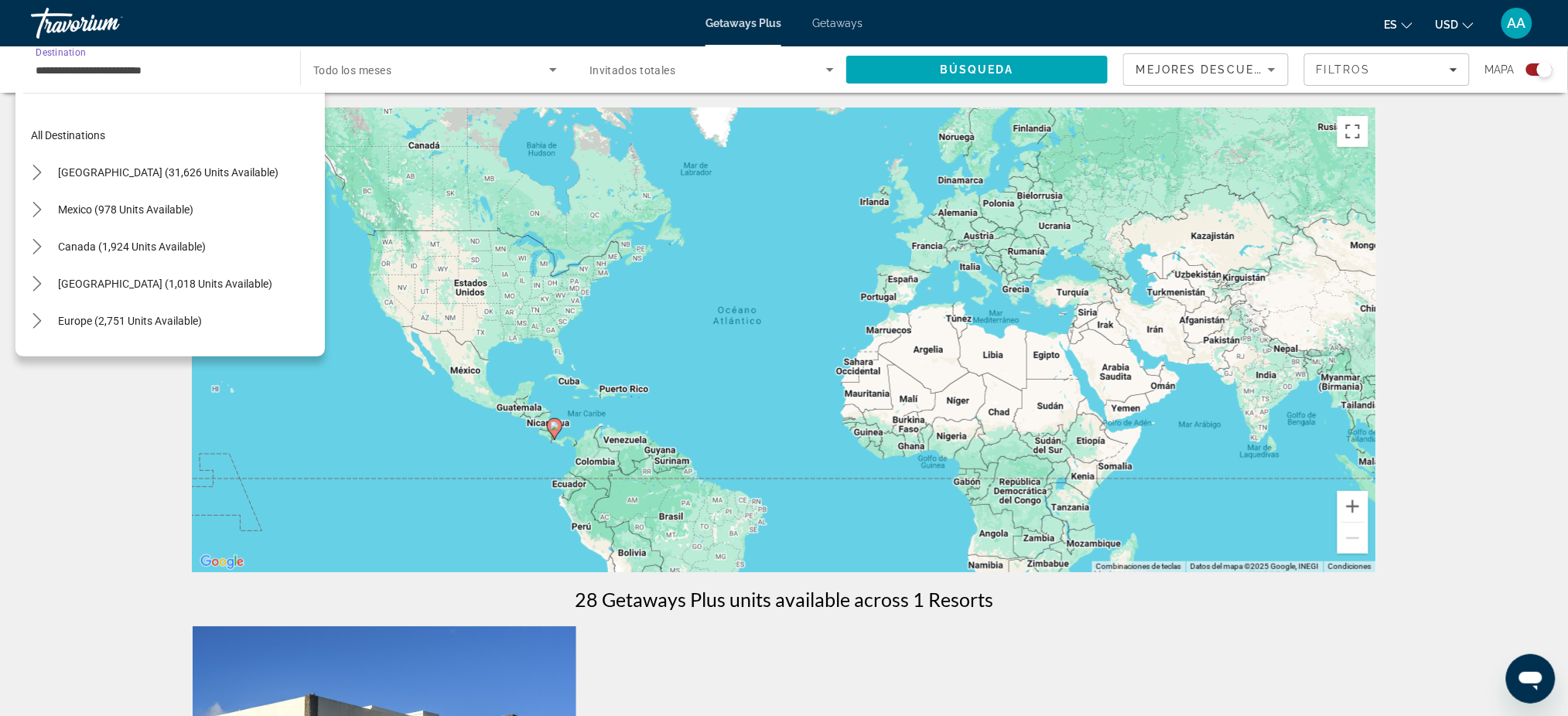
scroll to position [352, 0]
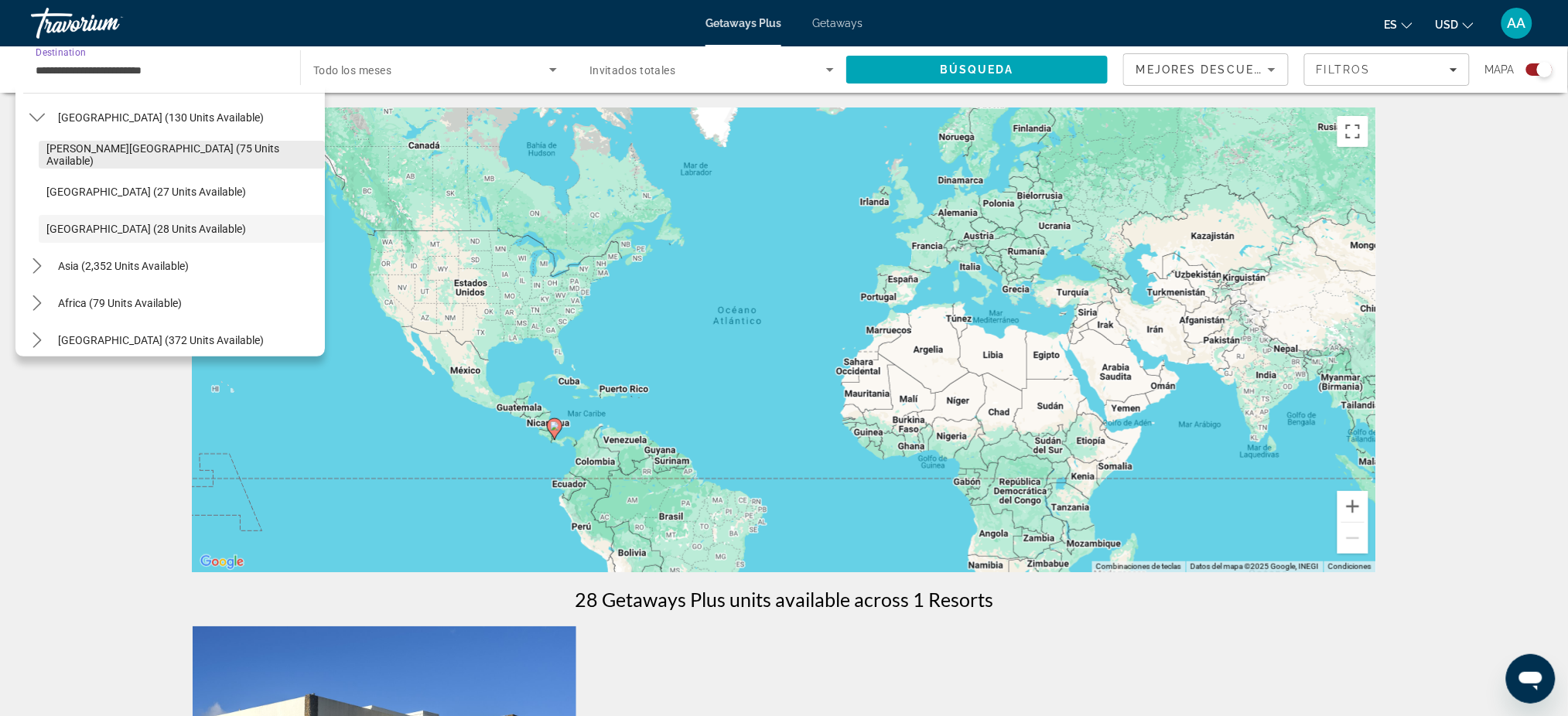
click at [156, 157] on span "[PERSON_NAME][GEOGRAPHIC_DATA] (75 units available)" at bounding box center [181, 155] width 270 height 25
type input "**********"
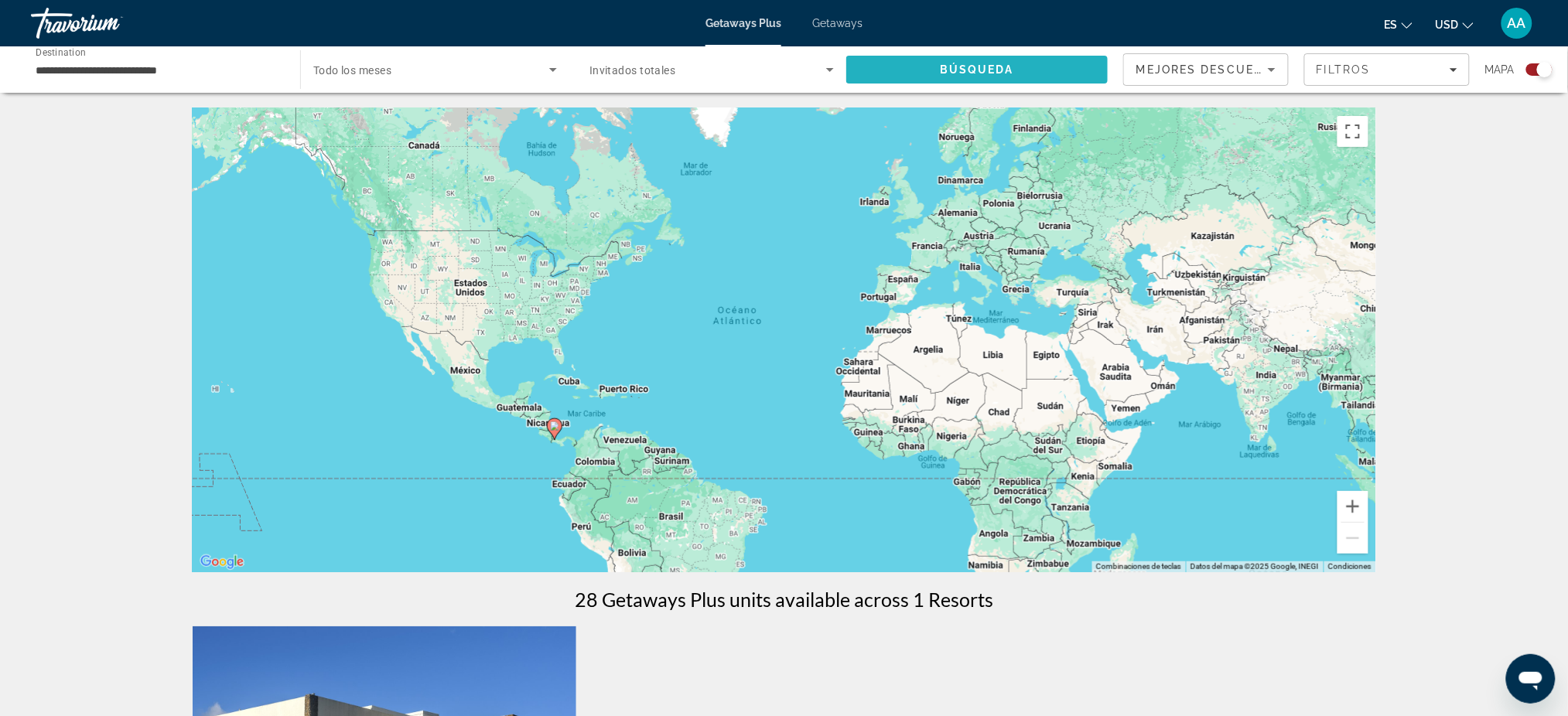
click at [984, 66] on span "Búsqueda" at bounding box center [976, 70] width 74 height 12
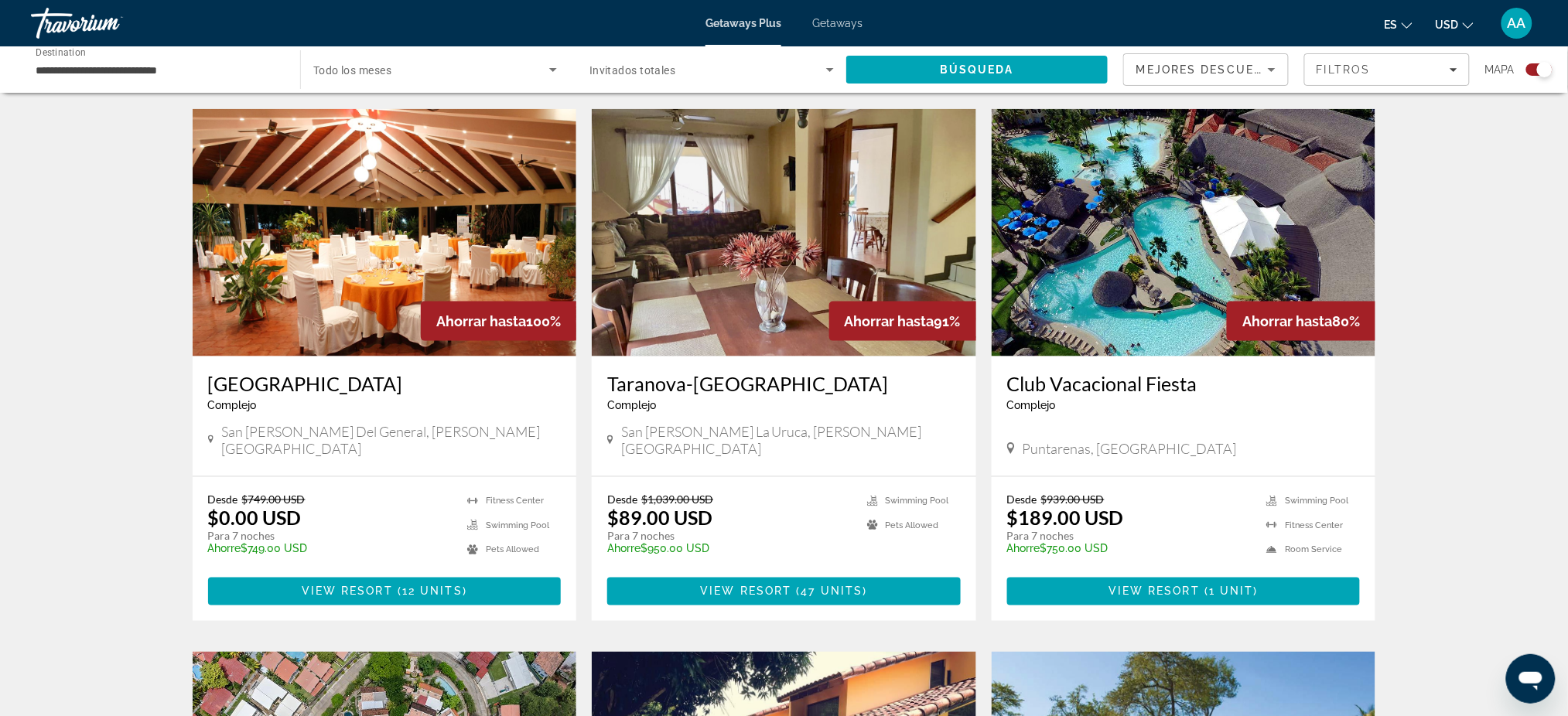
scroll to position [515, 0]
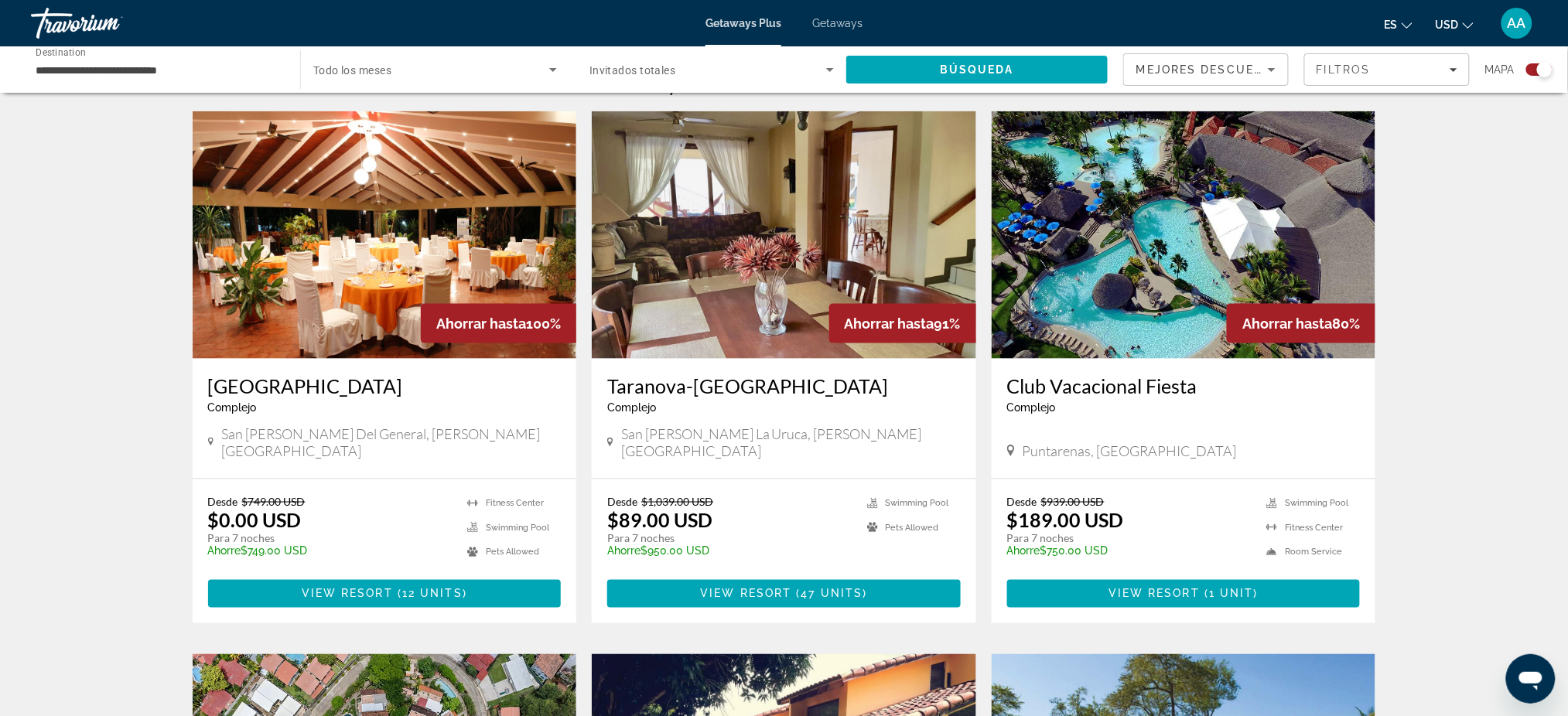
click at [431, 270] on img "Main content" at bounding box center [385, 234] width 385 height 247
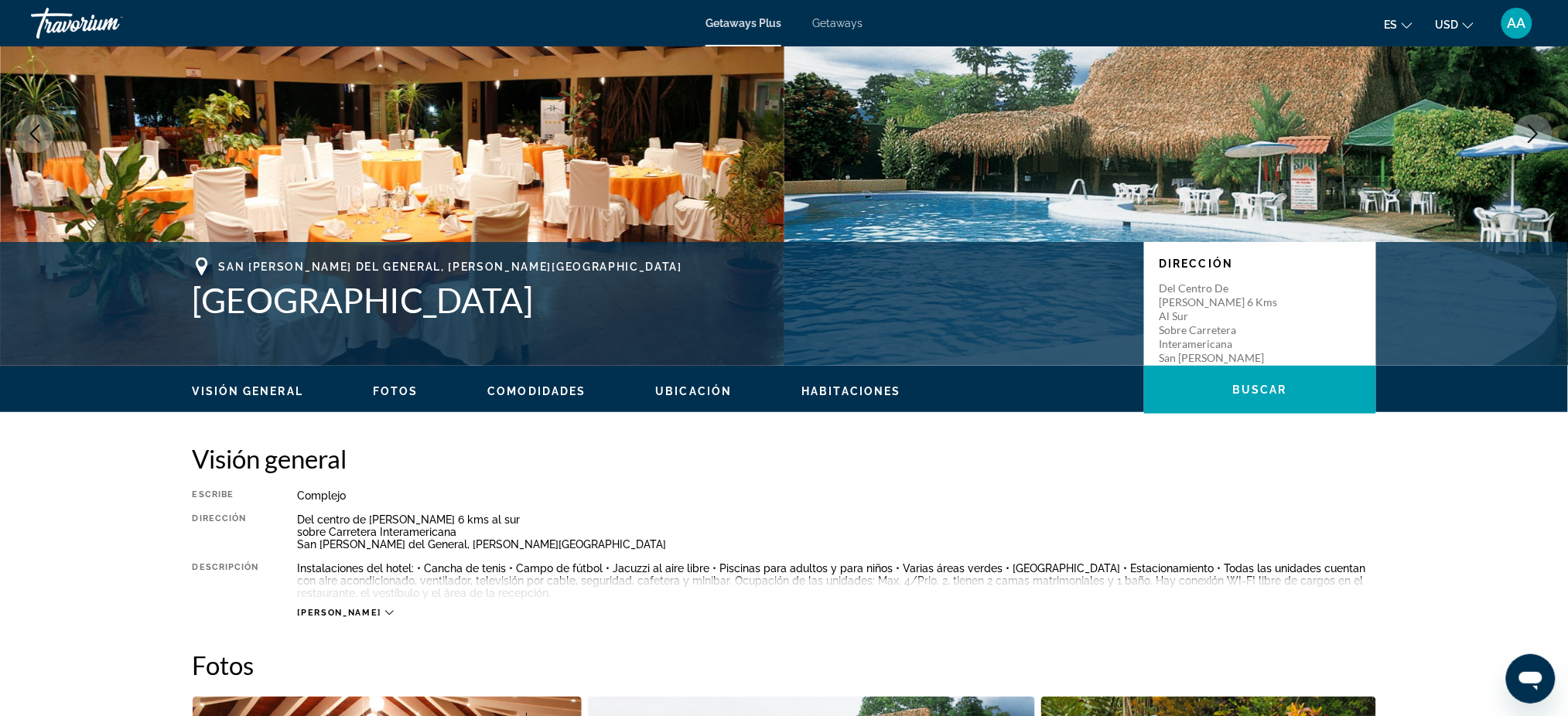
scroll to position [515, 0]
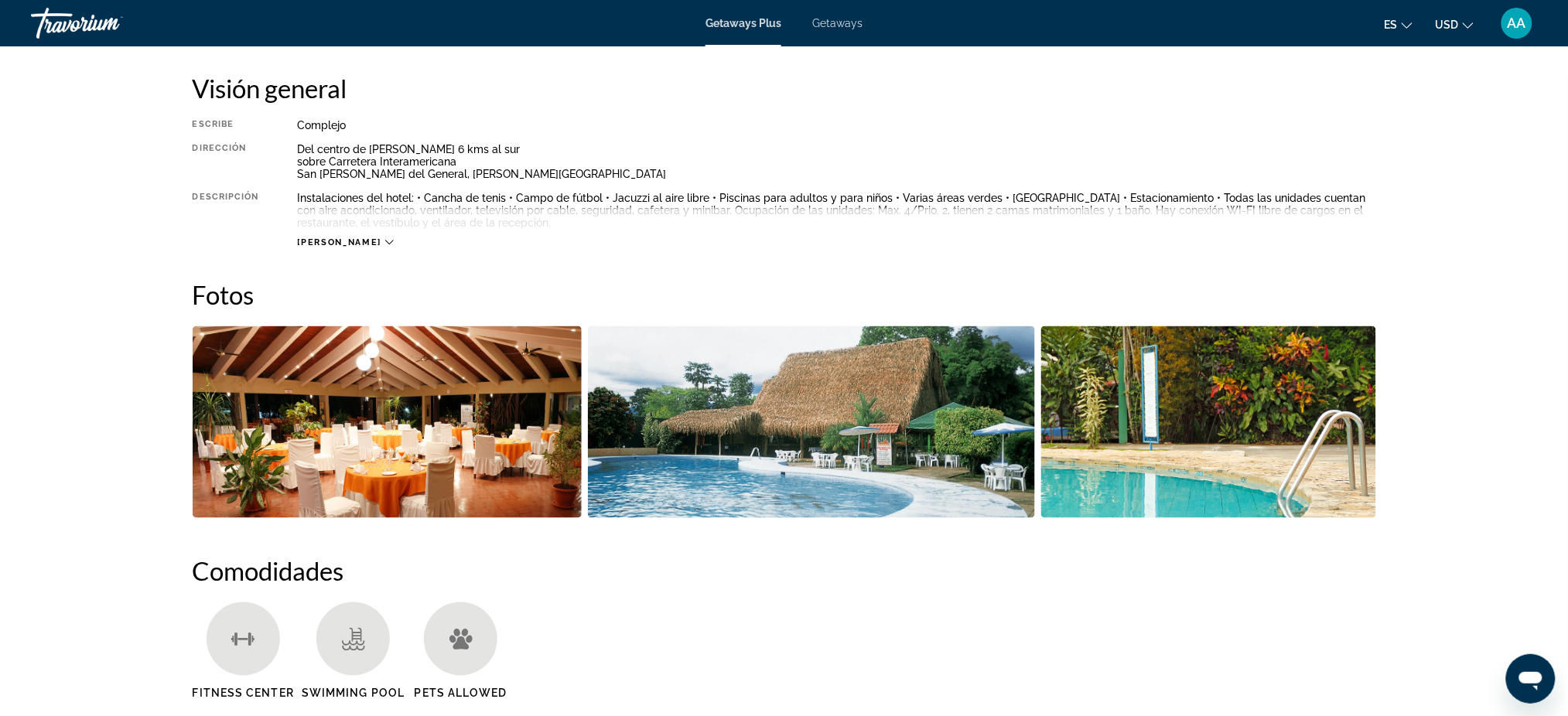
click at [742, 391] on img "Open full-screen image slider" at bounding box center [812, 423] width 447 height 192
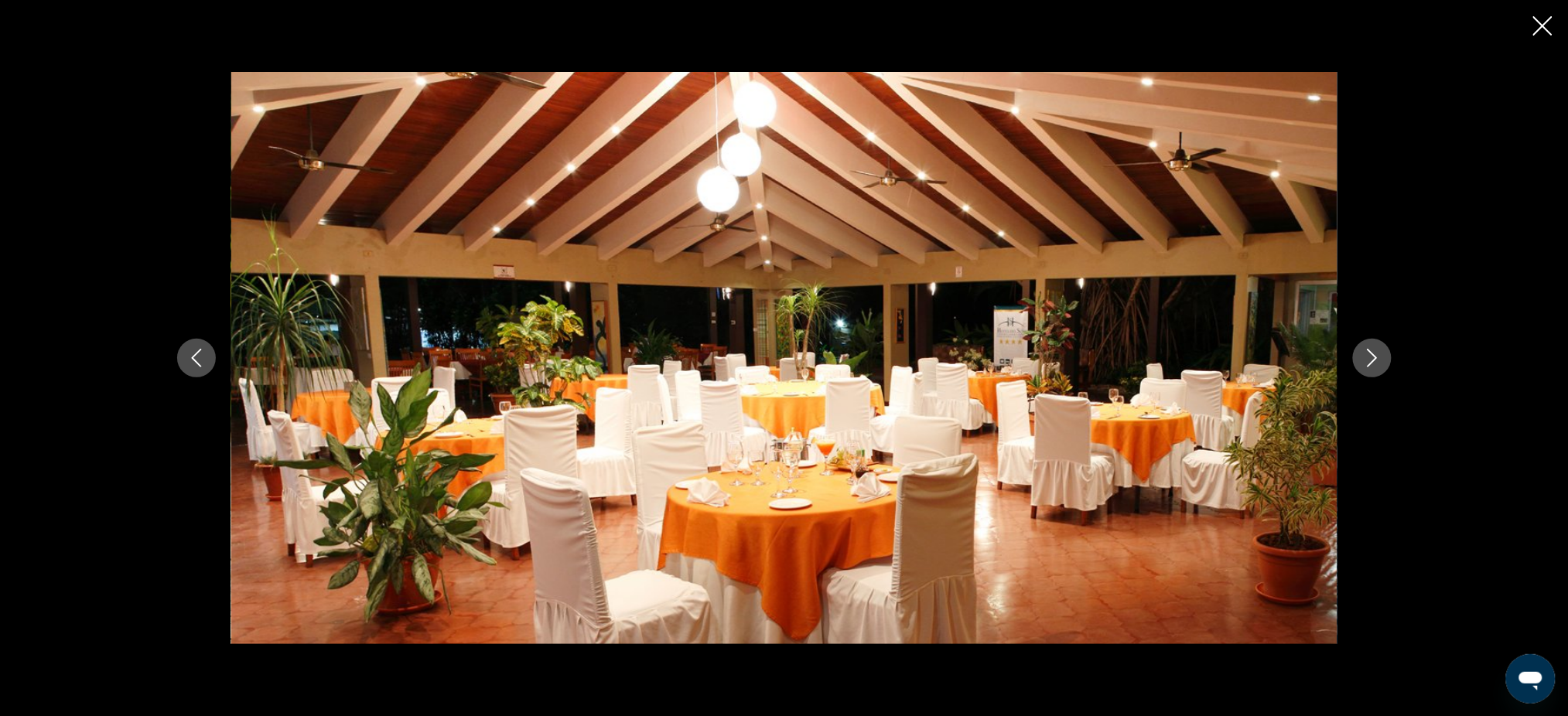
click at [1365, 364] on icon "Next image" at bounding box center [1372, 358] width 18 height 18
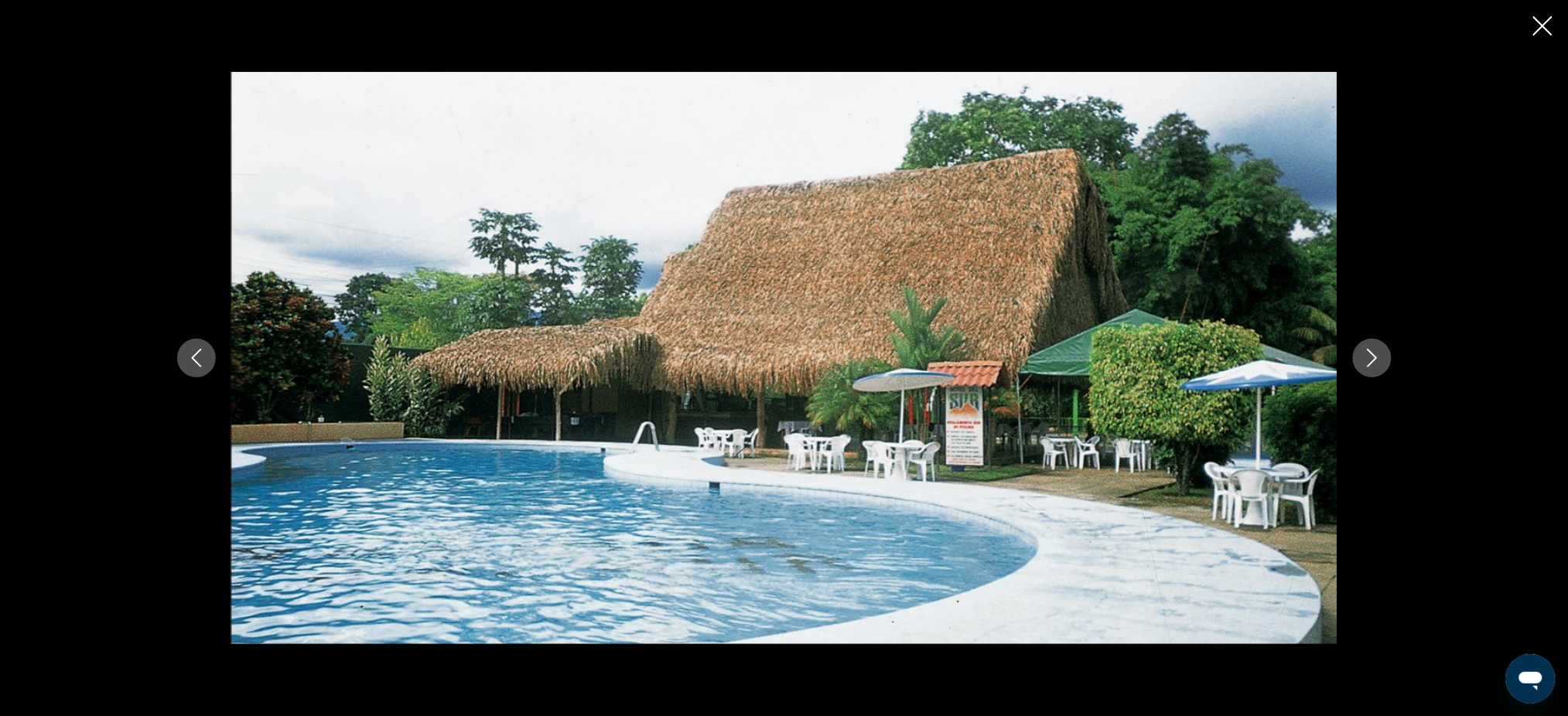
click at [1365, 364] on icon "Next image" at bounding box center [1372, 358] width 18 height 18
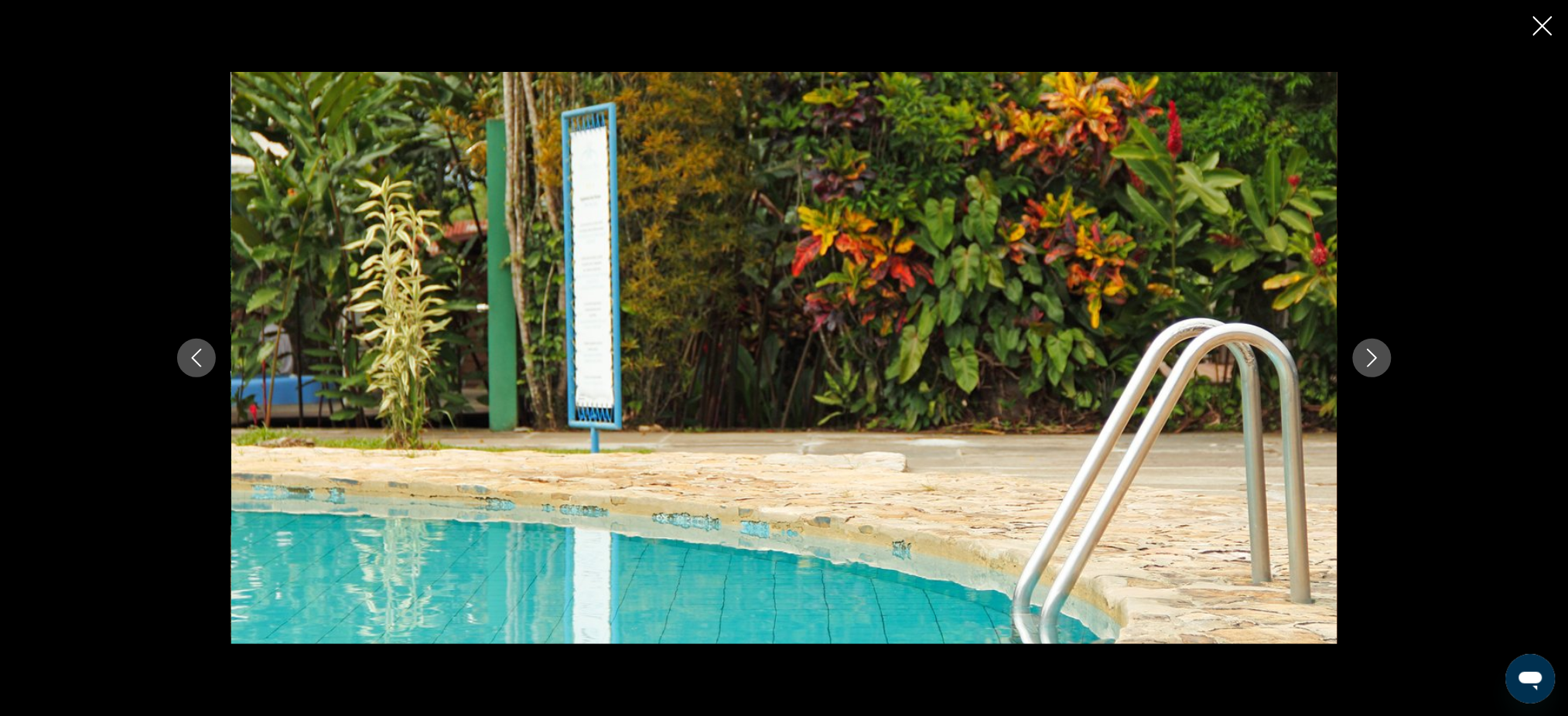
click at [1365, 364] on icon "Next image" at bounding box center [1372, 358] width 18 height 18
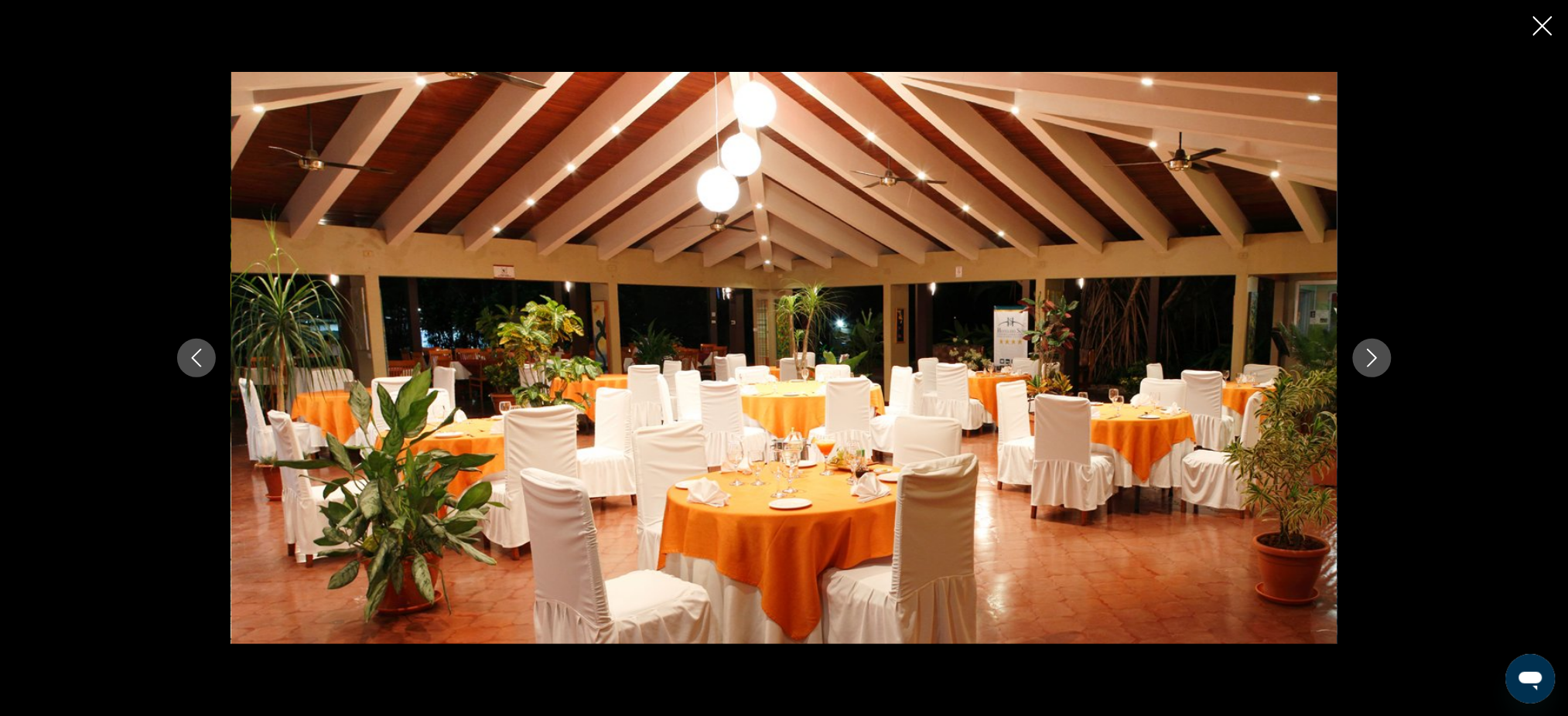
click at [1365, 364] on icon "Next image" at bounding box center [1372, 358] width 18 height 18
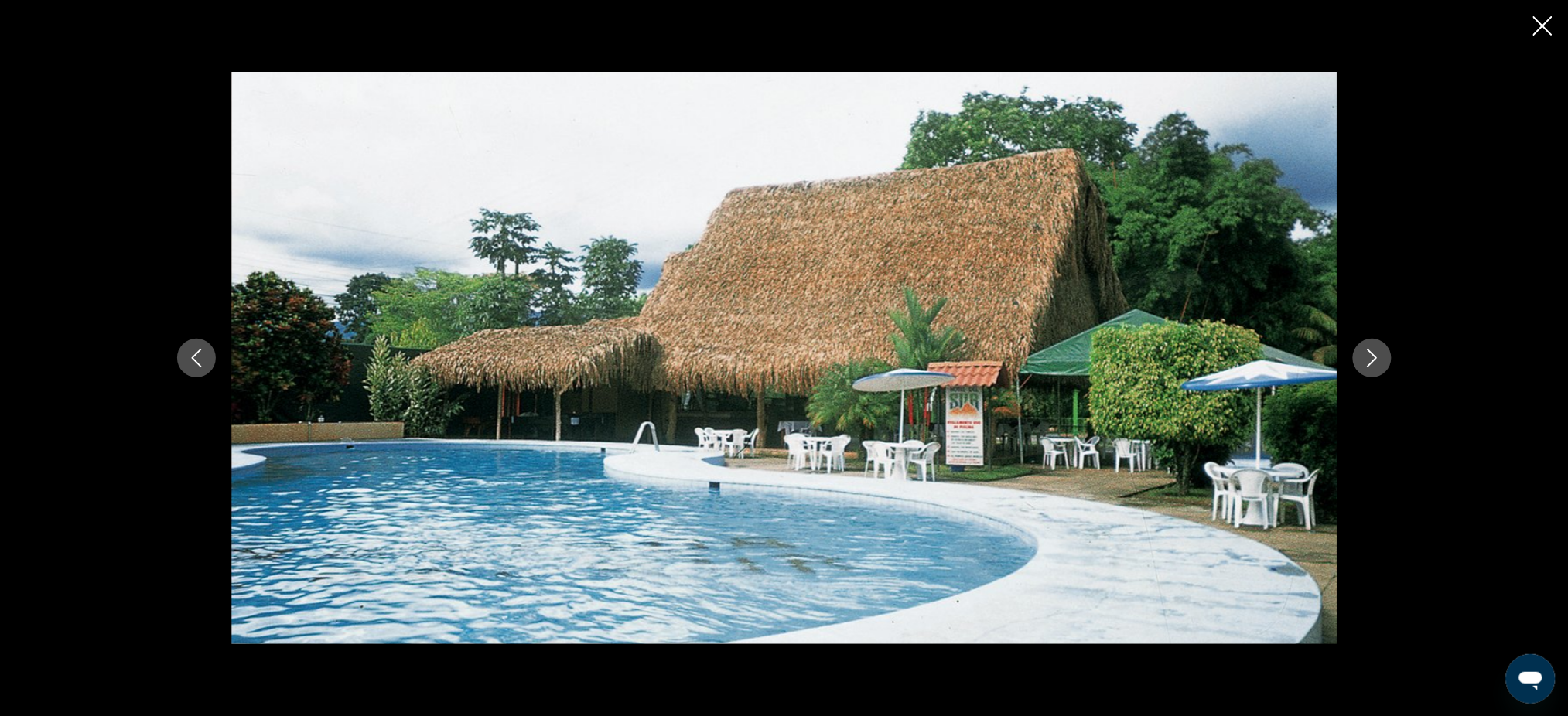
click at [136, 102] on div "prev next" at bounding box center [784, 358] width 1568 height 716
click at [1548, 16] on icon "Close slideshow" at bounding box center [1542, 26] width 19 height 19
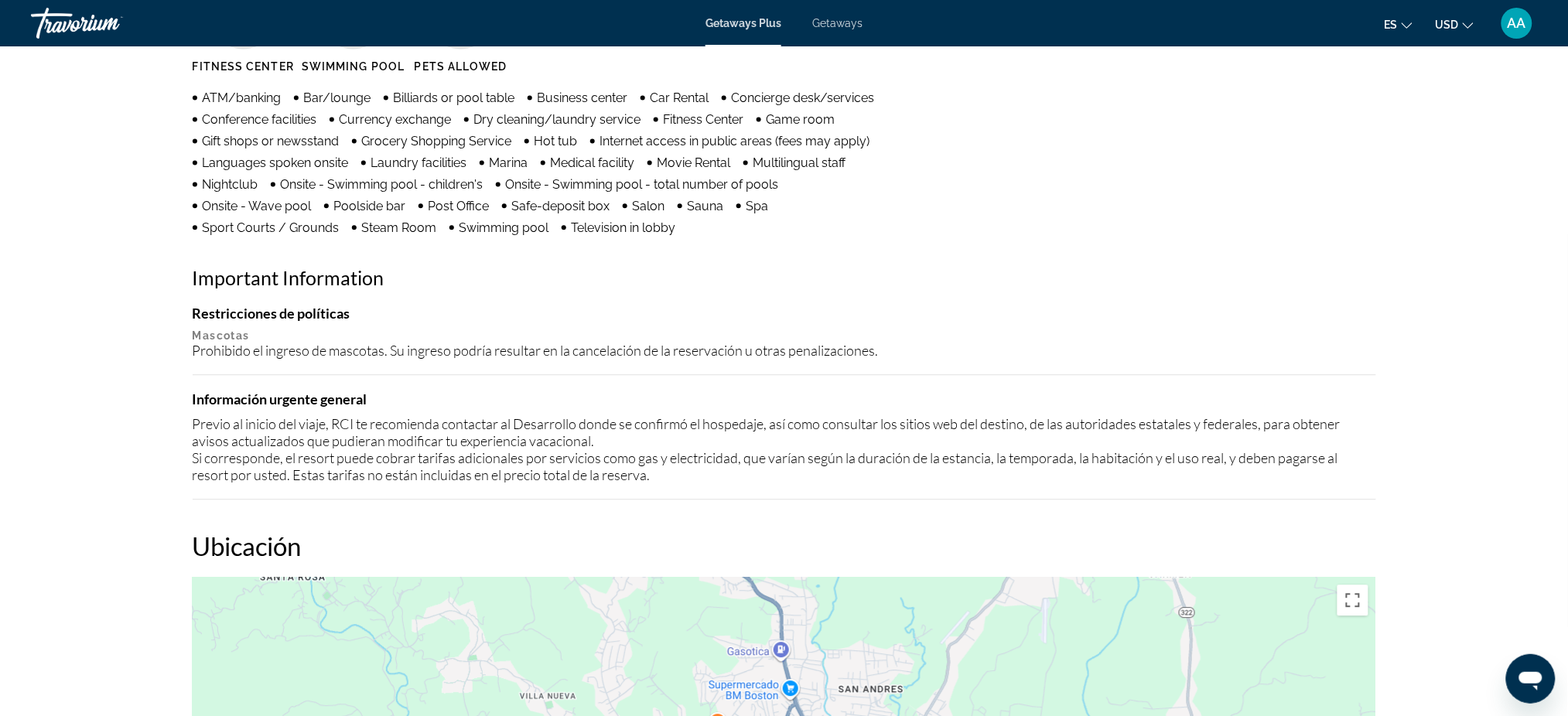
scroll to position [1770, 0]
